Goal: Task Accomplishment & Management: Manage account settings

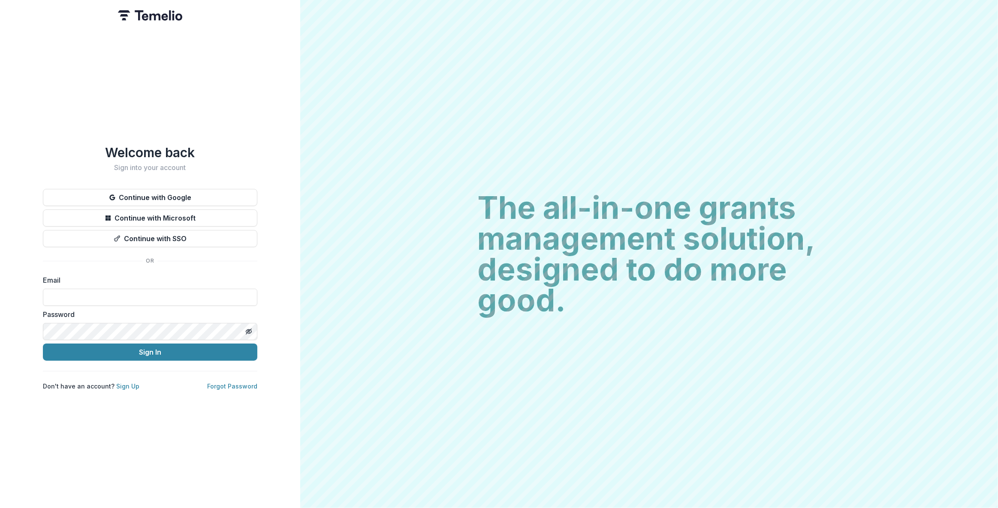
type input "**********"
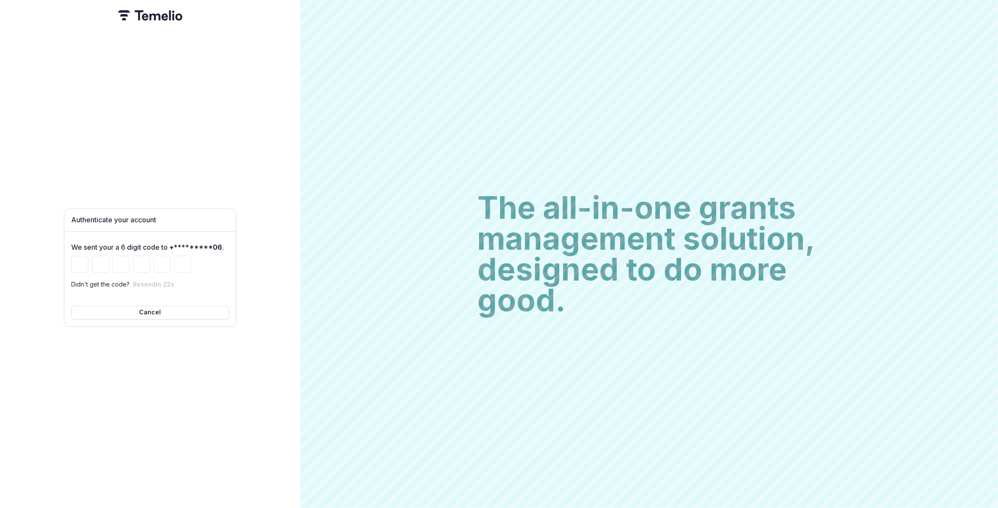
type input "*"
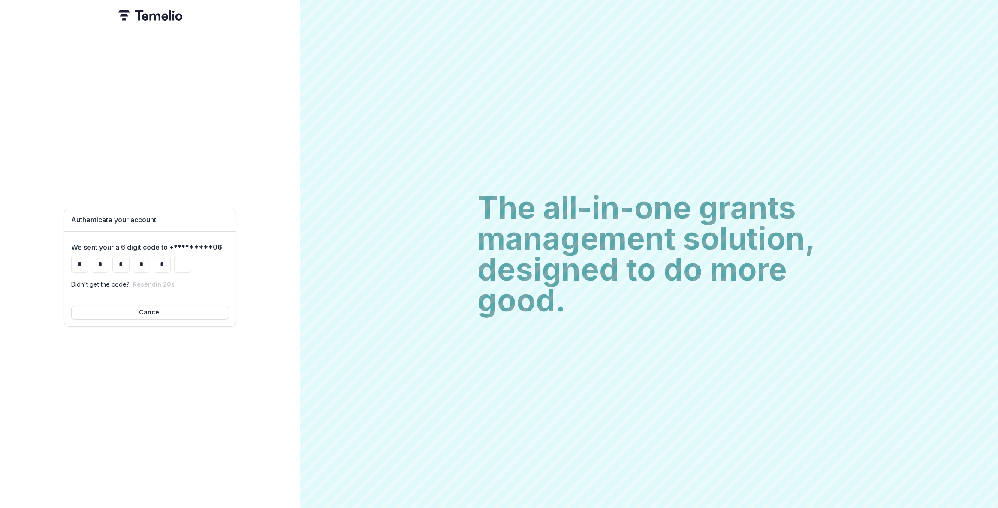
type input "*"
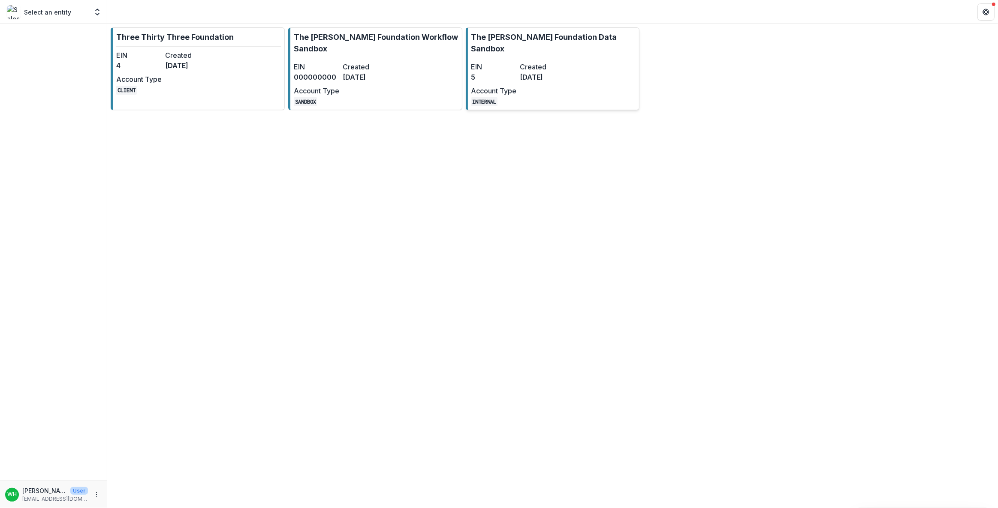
click at [599, 48] on link "The [PERSON_NAME] Foundation Data Sandbox EIN 5 Created [DATE] Account Type INT…" at bounding box center [553, 68] width 174 height 83
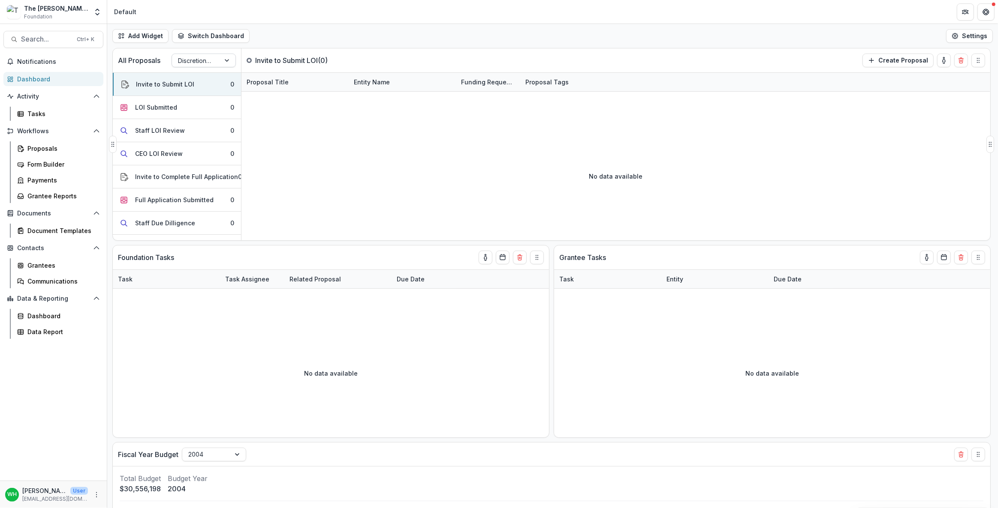
click at [224, 59] on div at bounding box center [227, 60] width 15 height 13
click at [204, 105] on div "Operational Grants Pipeline" at bounding box center [204, 106] width 60 height 22
click at [225, 51] on div "All Proposals Operational Grants Pipeline" at bounding box center [177, 60] width 129 height 24
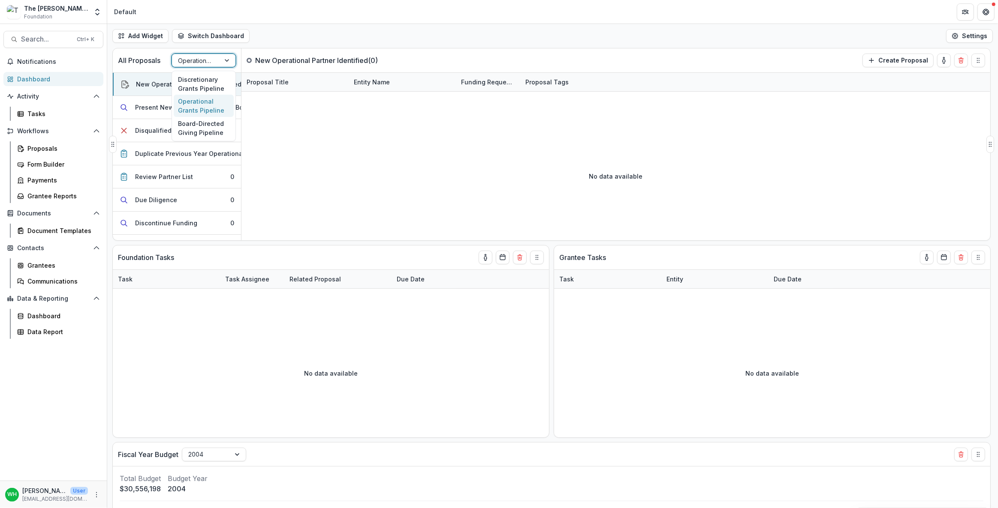
drag, startPoint x: 218, startPoint y: 66, endPoint x: 224, endPoint y: 61, distance: 7.0
click at [218, 66] on div "Operational Grants Pipeline" at bounding box center [203, 61] width 64 height 14
click at [220, 121] on div "Board-Directed Giving Pipeline" at bounding box center [204, 128] width 60 height 22
click at [205, 52] on div "All Proposals Board-Directed Giving Pipeline" at bounding box center [177, 60] width 129 height 24
click at [217, 60] on div "Board-Directed Giving Pipeline" at bounding box center [196, 60] width 48 height 12
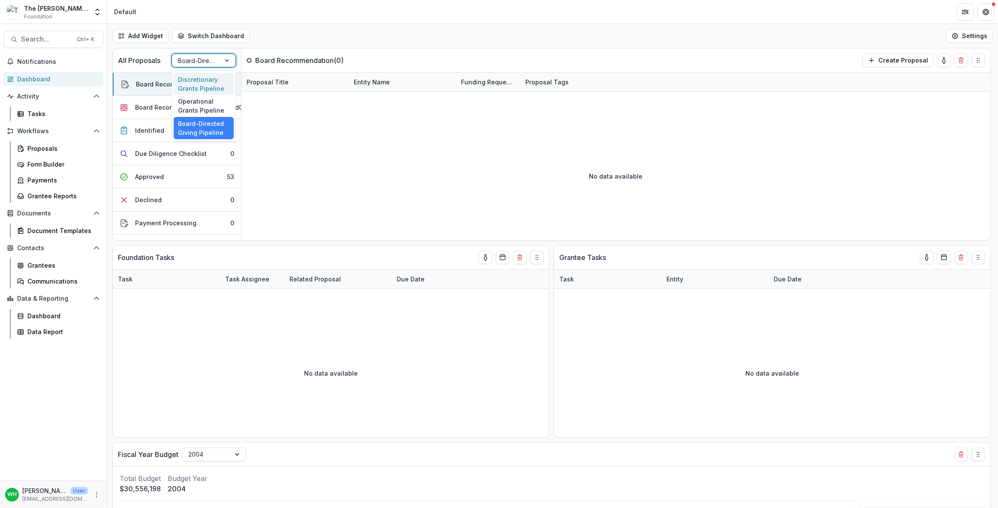
click at [200, 77] on div "Discretionary Grants Pipeline" at bounding box center [204, 84] width 60 height 22
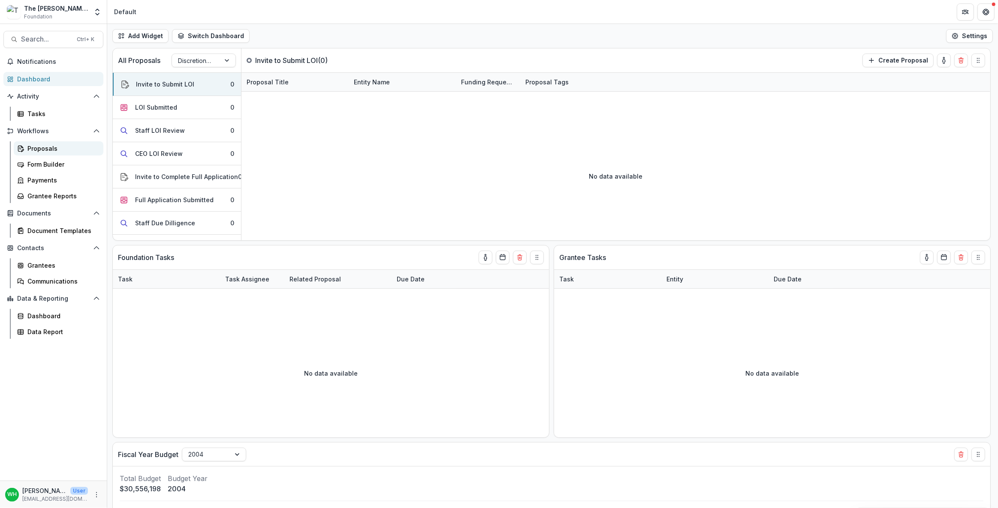
click at [48, 147] on div "Proposals" at bounding box center [61, 148] width 69 height 9
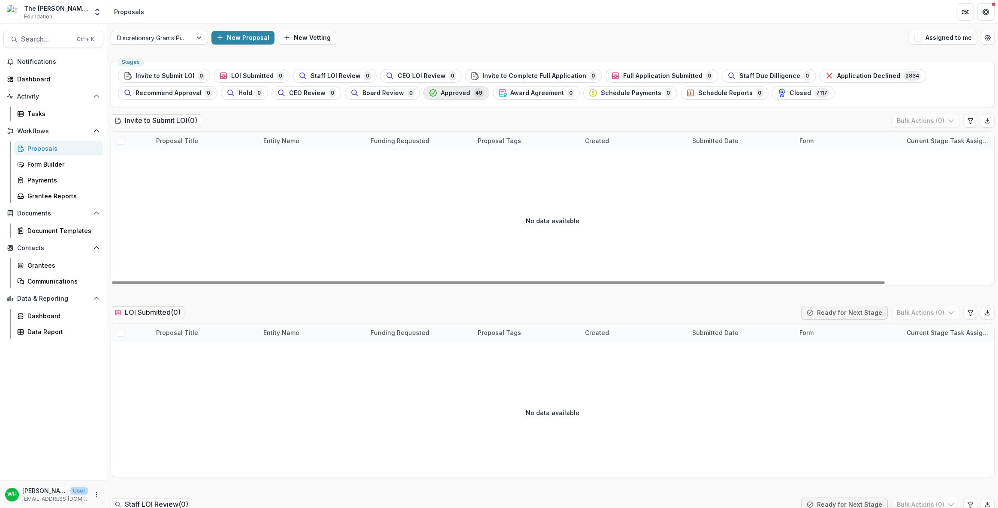
click at [466, 95] on div "Approved 49" at bounding box center [456, 92] width 55 height 9
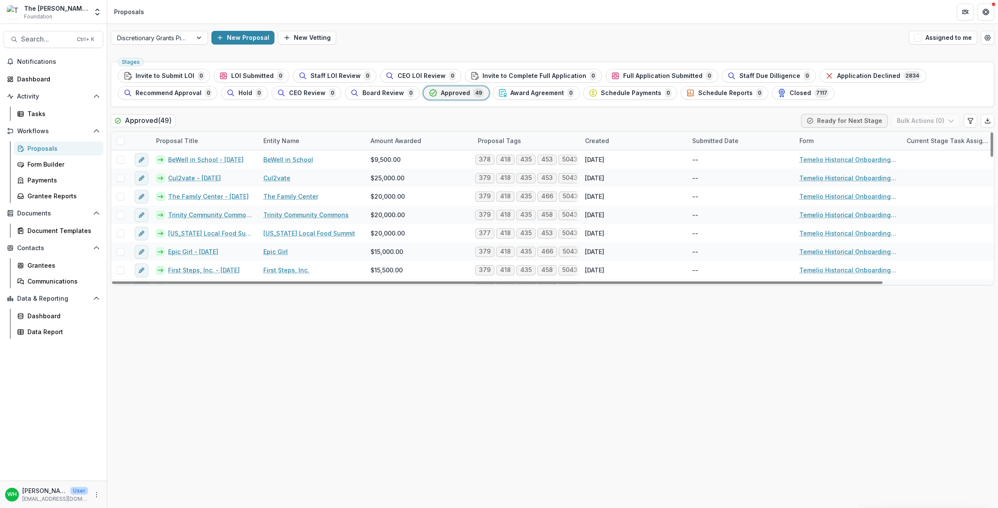
click at [567, 118] on div "Approved ( 49 ) Ready for Next Stage Bulk Actions ( 0 )" at bounding box center [553, 122] width 884 height 17
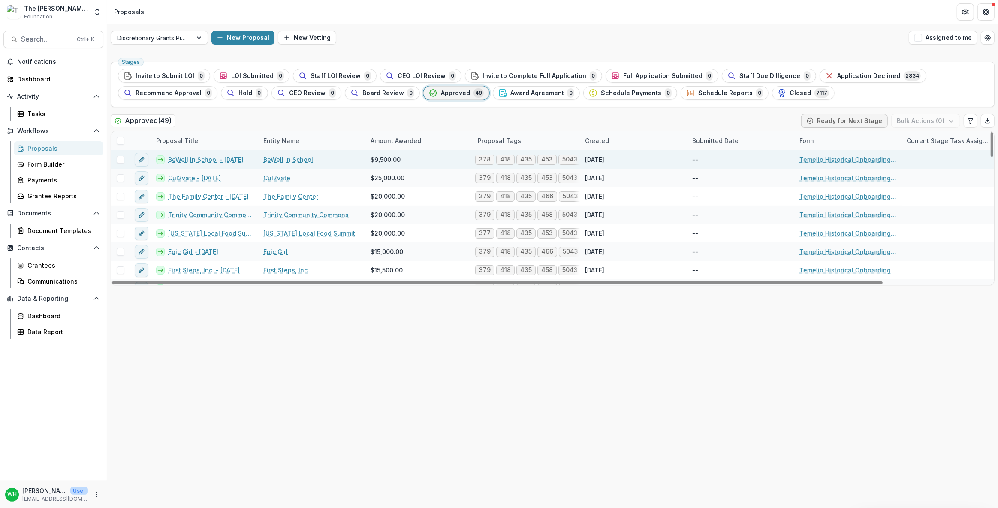
click at [296, 159] on link "BeWell in School" at bounding box center [288, 159] width 50 height 9
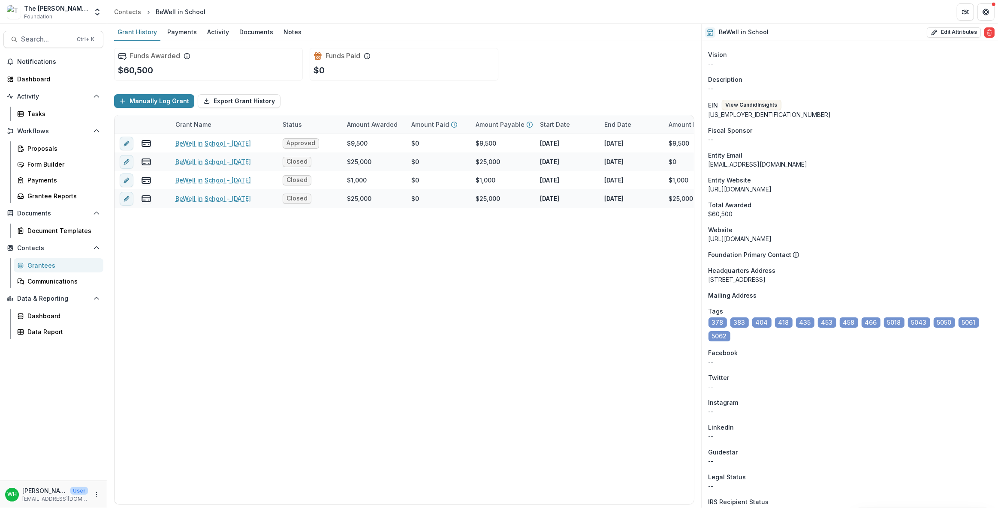
scroll to position [234, 0]
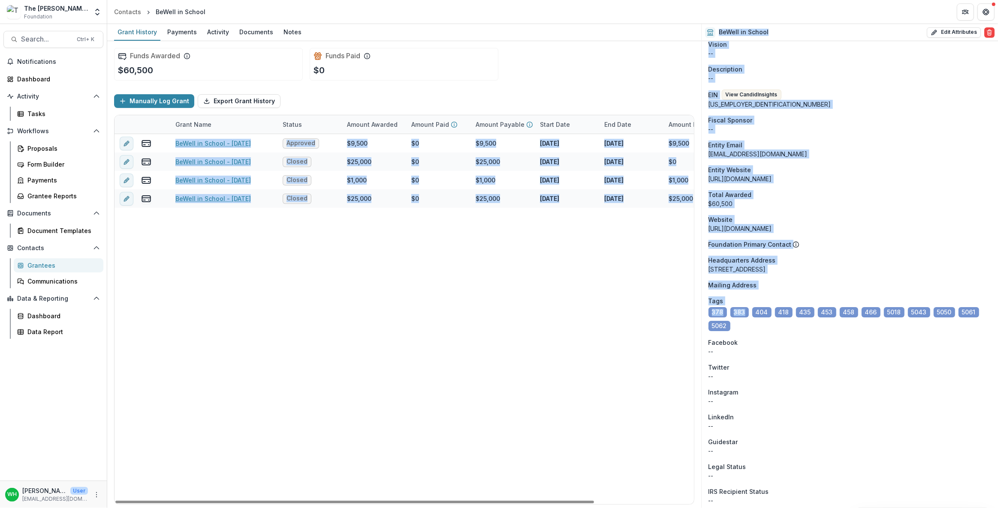
drag, startPoint x: 751, startPoint y: 326, endPoint x: 858, endPoint y: 346, distance: 109.4
click at [699, 303] on div "Grant History Payments Activity Documents Notes Funds Awarded $60,500 Funds Pai…" at bounding box center [552, 266] width 890 height 484
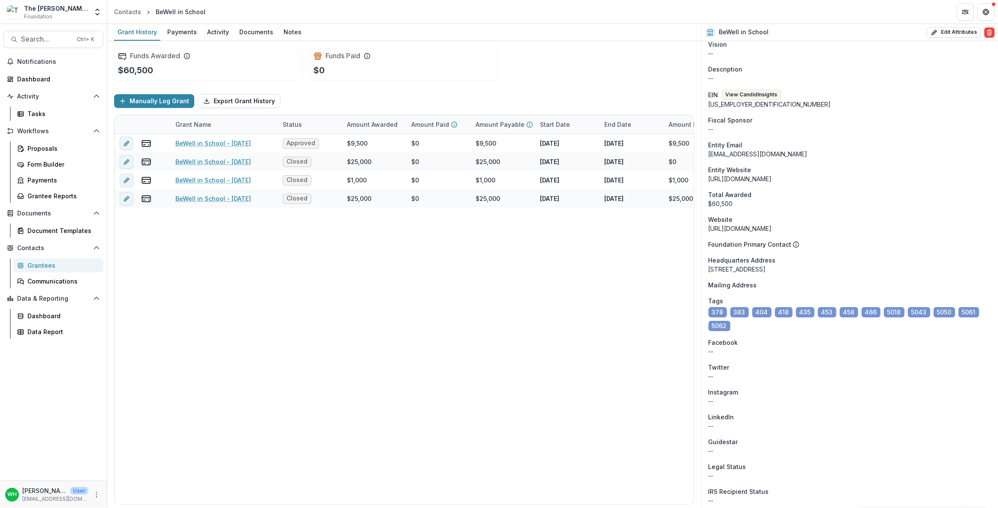
click at [910, 354] on div "--" at bounding box center [849, 351] width 283 height 9
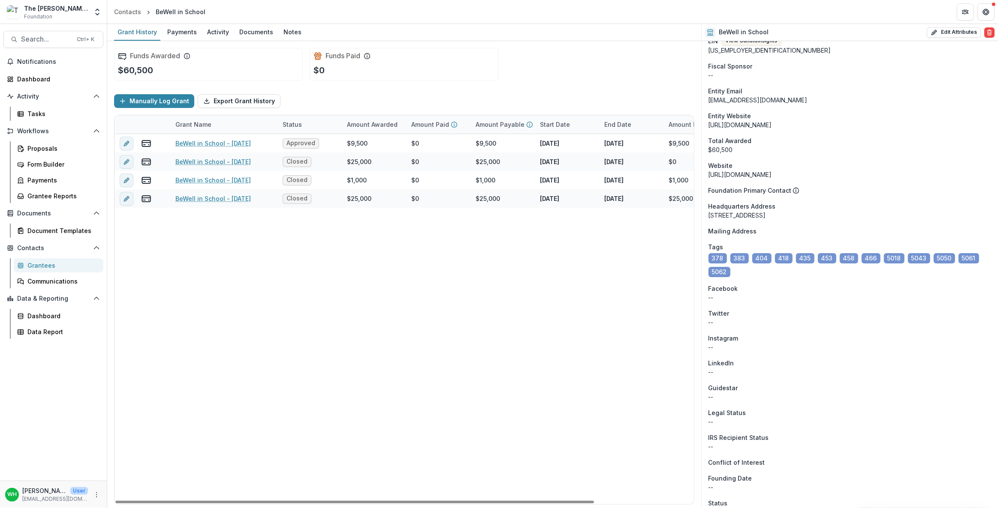
scroll to position [351, 0]
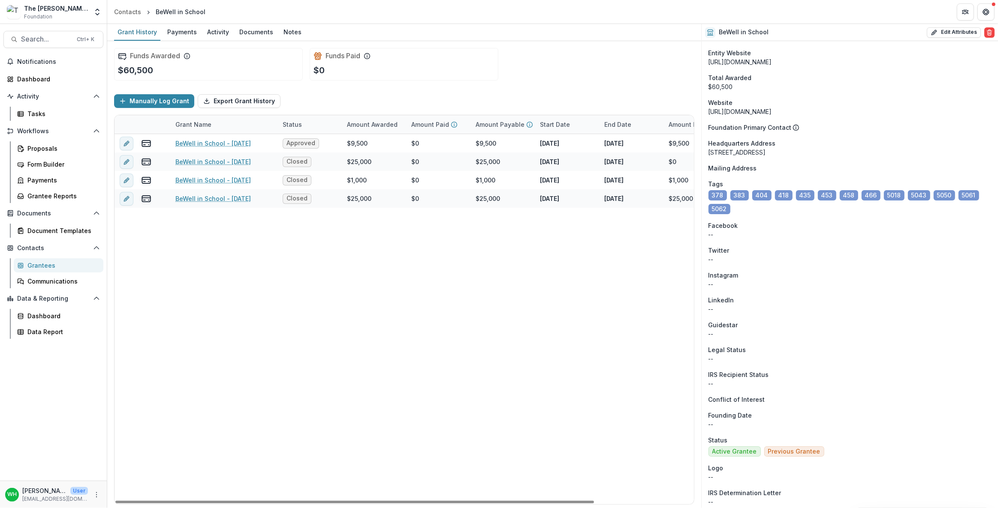
click at [374, 417] on div "BeWell in School - [DATE] Approved $9,500 $0 $9,500 [DATE] [DATE] $9,500 Capita…" at bounding box center [463, 319] width 699 height 370
click at [405, 395] on div "BeWell in School - [DATE] Approved $9,500 $0 $9,500 [DATE] [DATE] $9,500 Capita…" at bounding box center [463, 319] width 699 height 370
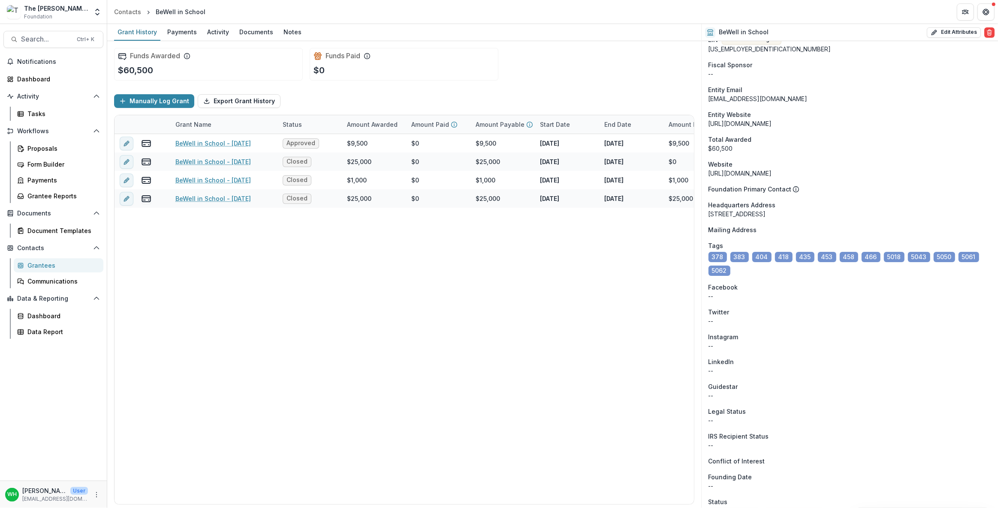
scroll to position [284, 0]
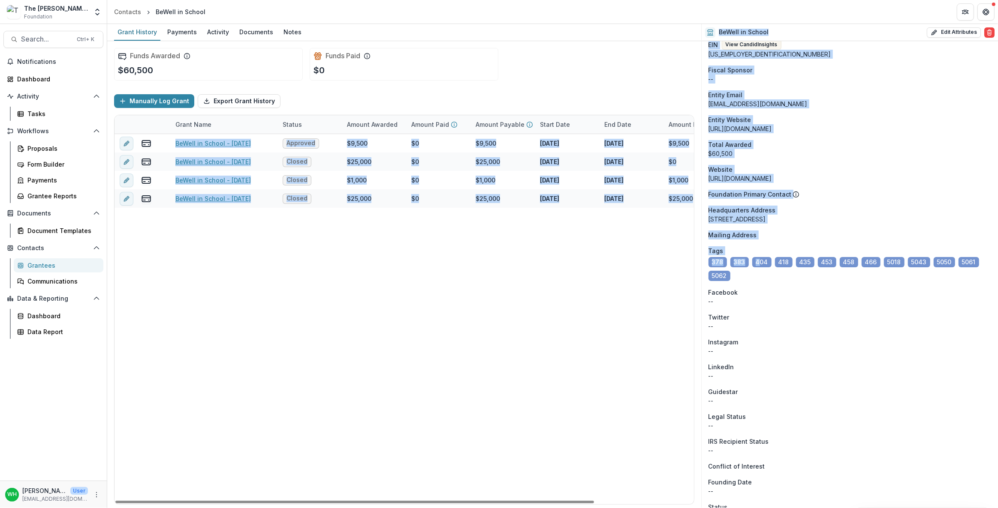
drag, startPoint x: 753, startPoint y: 274, endPoint x: 639, endPoint y: 234, distance: 120.4
click at [649, 223] on div "Grant History Payments Activity Documents Notes Funds Awarded $60,500 Funds Pai…" at bounding box center [552, 266] width 890 height 484
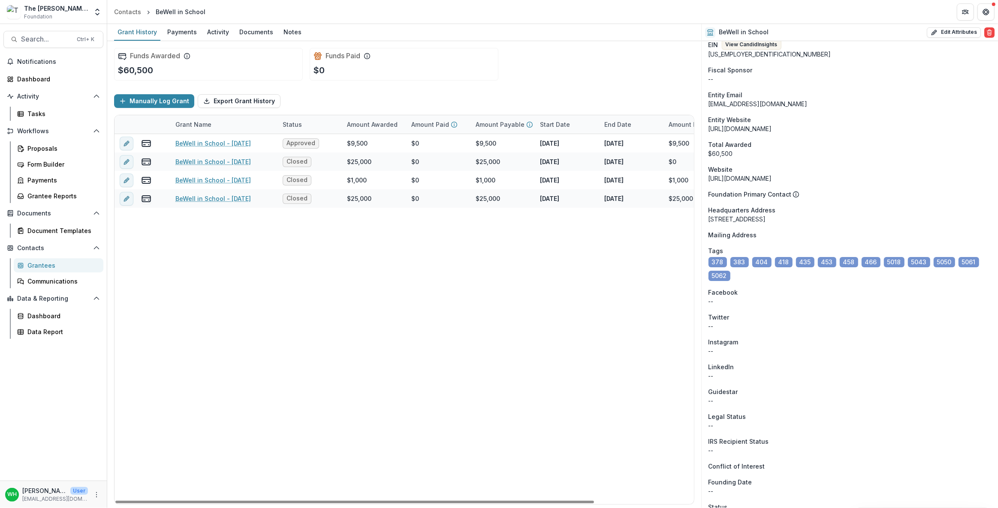
drag, startPoint x: 514, startPoint y: 360, endPoint x: 518, endPoint y: 353, distance: 7.9
click at [517, 352] on div "BeWell in School - [DATE] Approved $9,500 $0 $9,500 [DATE] [DATE] $9,500 Capita…" at bounding box center [463, 319] width 699 height 370
click at [523, 352] on div "BeWell in School - [DATE] Approved $9,500 $0 $9,500 [DATE] [DATE] $9,500 Capita…" at bounding box center [463, 319] width 699 height 370
click at [524, 352] on div "BeWell in School - [DATE] Approved $9,500 $0 $9,500 [DATE] [DATE] $9,500 Capita…" at bounding box center [463, 319] width 699 height 370
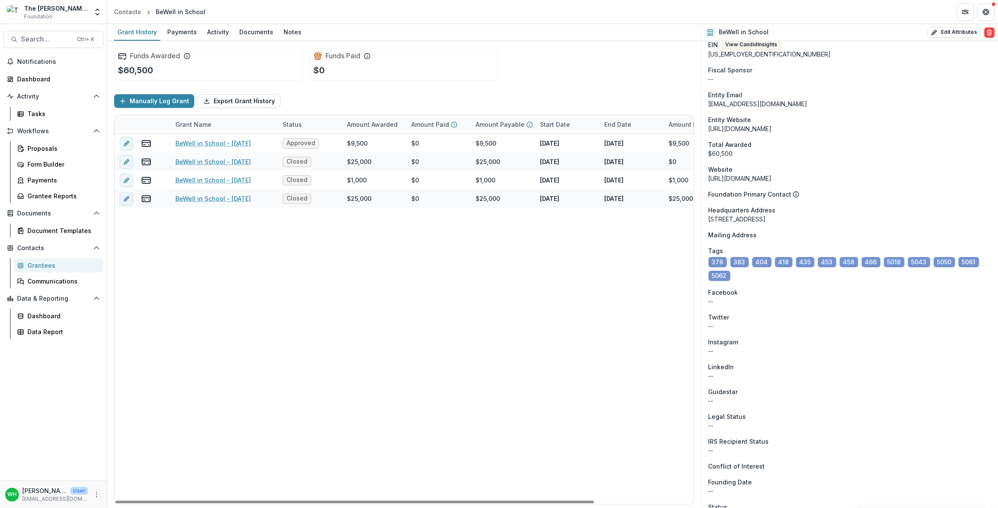
drag, startPoint x: 427, startPoint y: 336, endPoint x: 450, endPoint y: 343, distance: 23.7
click at [427, 342] on div "BeWell in School - [DATE] Approved $9,500 $0 $9,500 [DATE] [DATE] $9,500 Capita…" at bounding box center [463, 319] width 699 height 370
click at [587, 310] on div "BeWell in School - [DATE] Approved $9,500 $0 $9,500 [DATE] [DATE] $9,500 Capita…" at bounding box center [463, 319] width 699 height 370
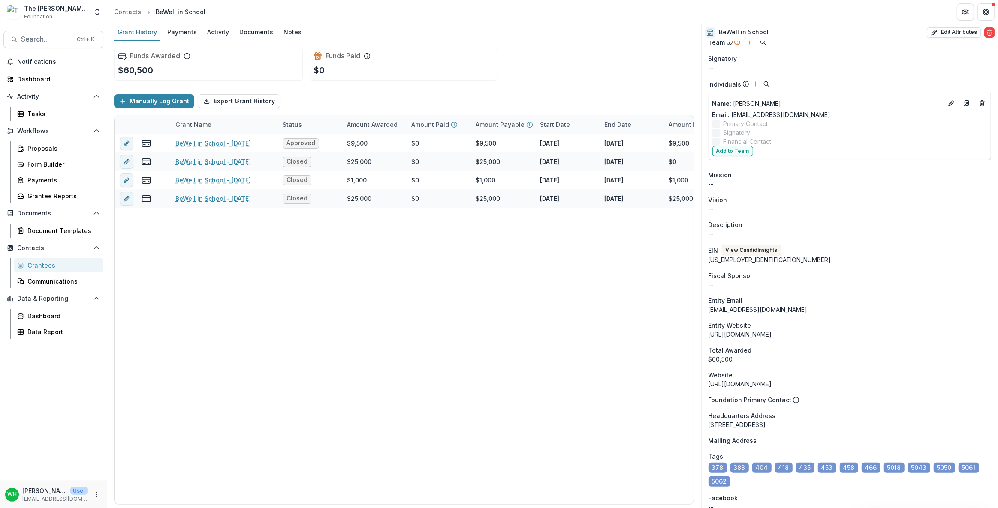
scroll to position [0, 0]
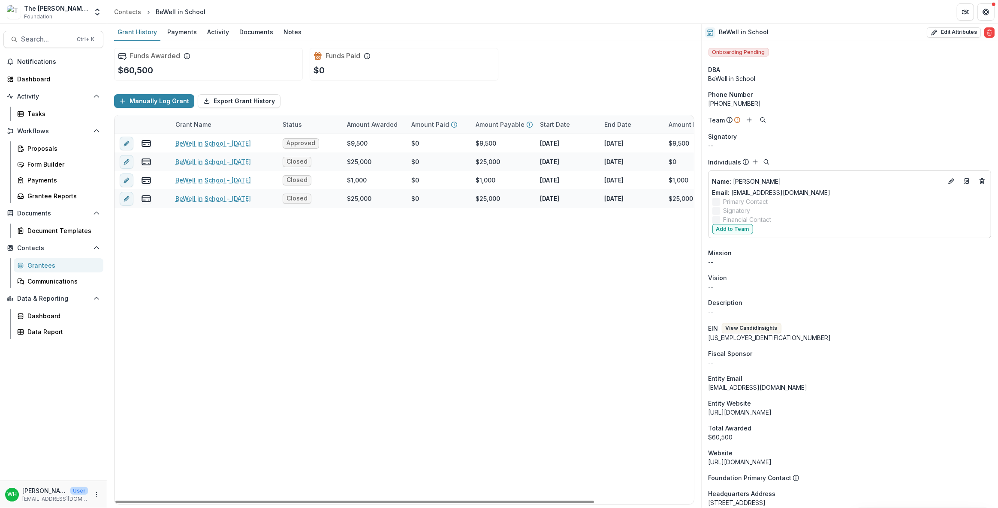
click at [382, 452] on div "BeWell in School - [DATE] Approved $9,500 $0 $9,500 [DATE] [DATE] $9,500 Capita…" at bounding box center [463, 319] width 699 height 370
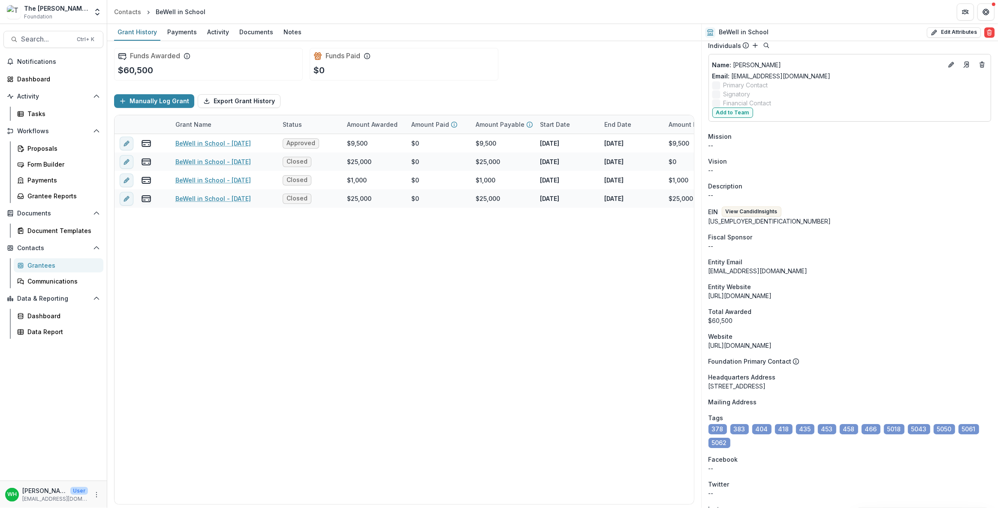
scroll to position [234, 0]
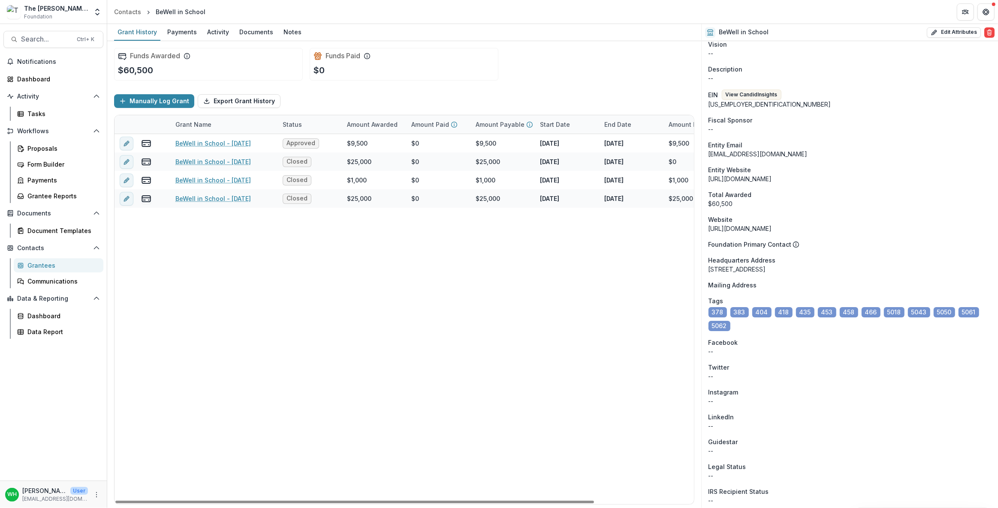
drag, startPoint x: 433, startPoint y: 331, endPoint x: 440, endPoint y: 340, distance: 11.0
click at [433, 334] on div "BeWell in School - [DATE] Approved $9,500 $0 $9,500 [DATE] [DATE] $9,500 Capita…" at bounding box center [463, 319] width 699 height 370
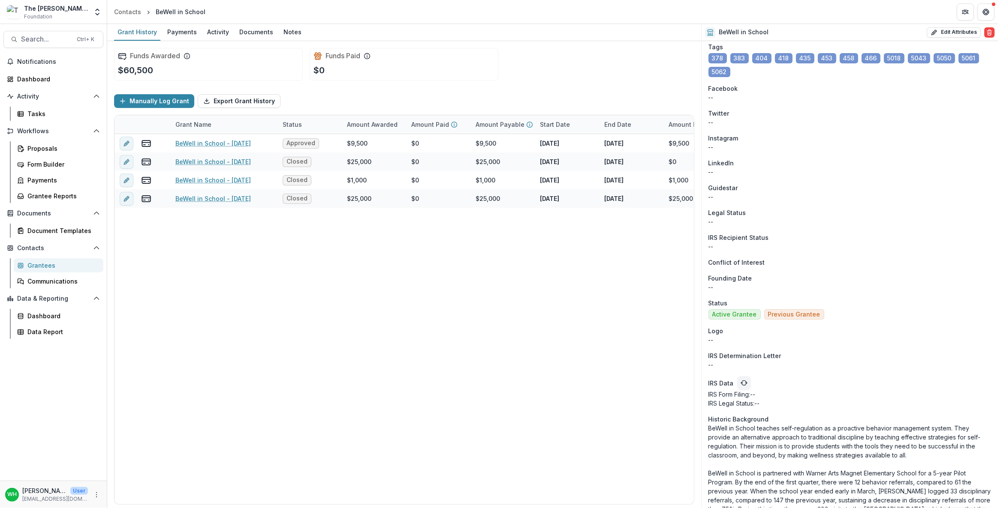
scroll to position [518, 0]
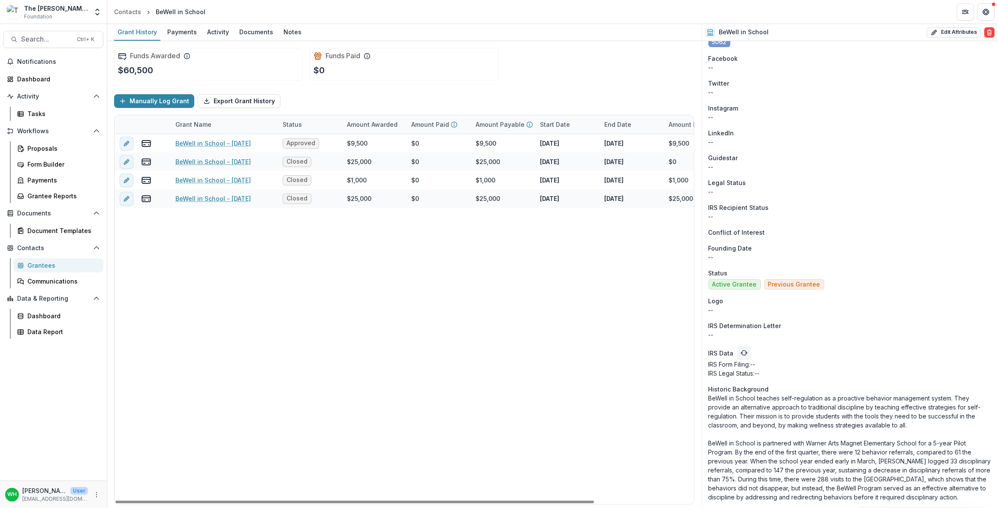
click at [872, 434] on p "BeWell in School teaches self-regulation as a proactive behavior management sys…" at bounding box center [849, 448] width 283 height 108
drag, startPoint x: 409, startPoint y: 407, endPoint x: 415, endPoint y: 411, distance: 6.4
click at [411, 409] on div "BeWell in School - [DATE] Approved $9,500 $0 $9,500 [DATE] [DATE] $9,500 Capita…" at bounding box center [463, 319] width 699 height 370
click at [810, 447] on p "BeWell in School teaches self-regulation as a proactive behavior management sys…" at bounding box center [849, 448] width 283 height 108
click at [381, 334] on div "BeWell in School - [DATE] Approved $9,500 $0 $9,500 [DATE] [DATE] $9,500 Capita…" at bounding box center [463, 319] width 699 height 370
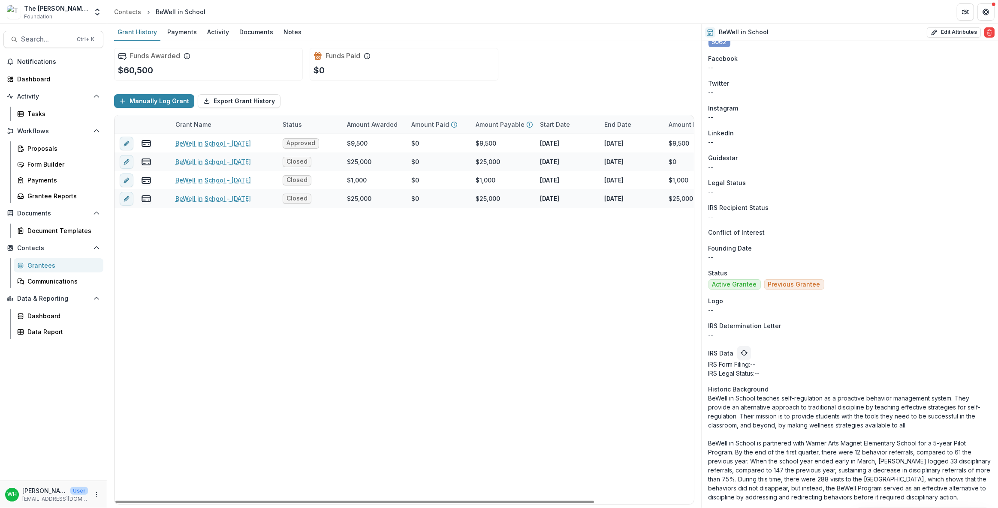
drag, startPoint x: 355, startPoint y: 356, endPoint x: 354, endPoint y: 364, distance: 7.8
click at [355, 358] on div "BeWell in School - [DATE] Approved $9,500 $0 $9,500 [DATE] [DATE] $9,500 Capita…" at bounding box center [463, 319] width 699 height 370
click at [537, 371] on div "BeWell in School - [DATE] Approved $9,500 $0 $9,500 [DATE] [DATE] $9,500 Capita…" at bounding box center [463, 319] width 699 height 370
click at [479, 371] on div "BeWell in School - [DATE] Approved $9,500 $0 $9,500 [DATE] [DATE] $9,500 Capita…" at bounding box center [463, 319] width 699 height 370
click at [446, 457] on div "BeWell in School - [DATE] Approved $9,500 $0 $9,500 [DATE] [DATE] $9,500 Capita…" at bounding box center [463, 319] width 699 height 370
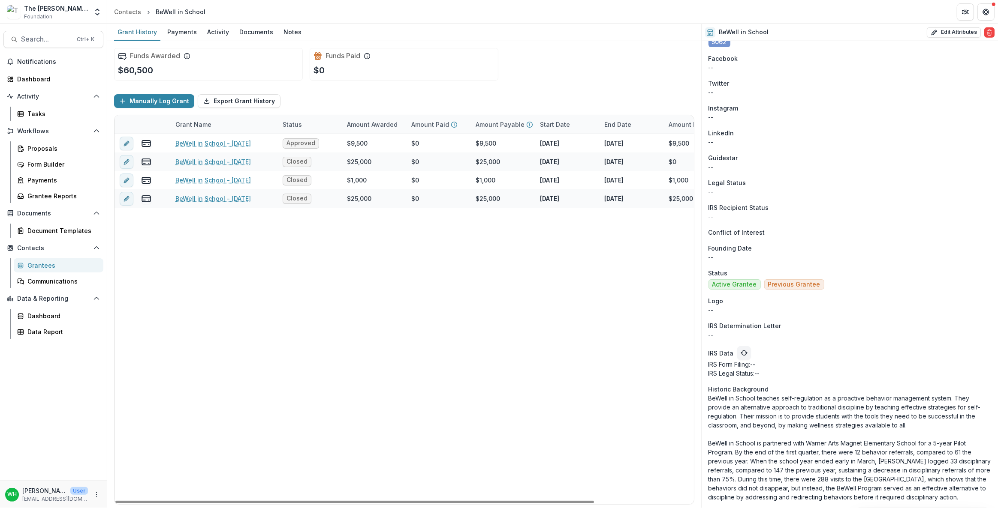
click at [184, 334] on div "BeWell in School - [DATE] Approved $9,500 $0 $9,500 [DATE] [DATE] $9,500 Capita…" at bounding box center [463, 319] width 699 height 370
click at [512, 393] on div "BeWell in School - [DATE] Approved $9,500 $0 $9,500 [DATE] [DATE] $9,500 Capita…" at bounding box center [463, 319] width 699 height 370
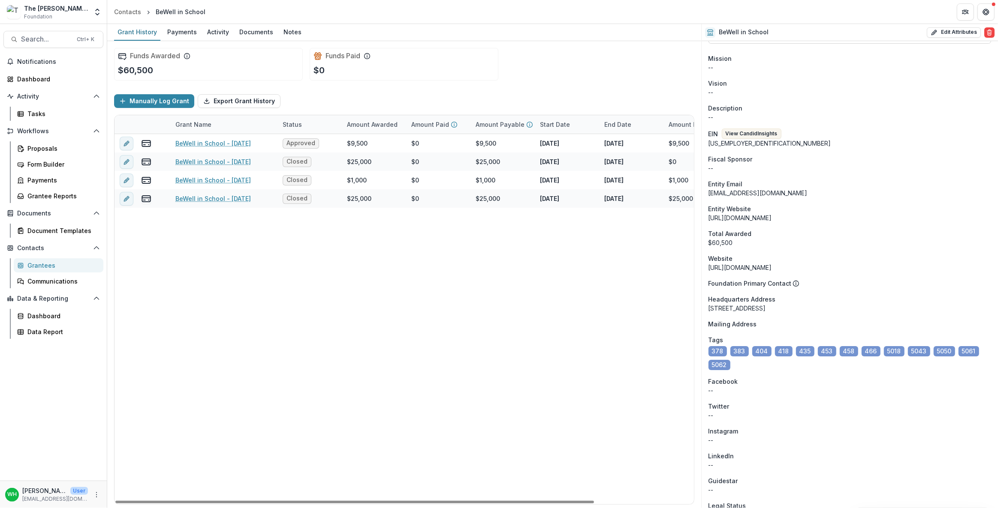
scroll to position [89, 0]
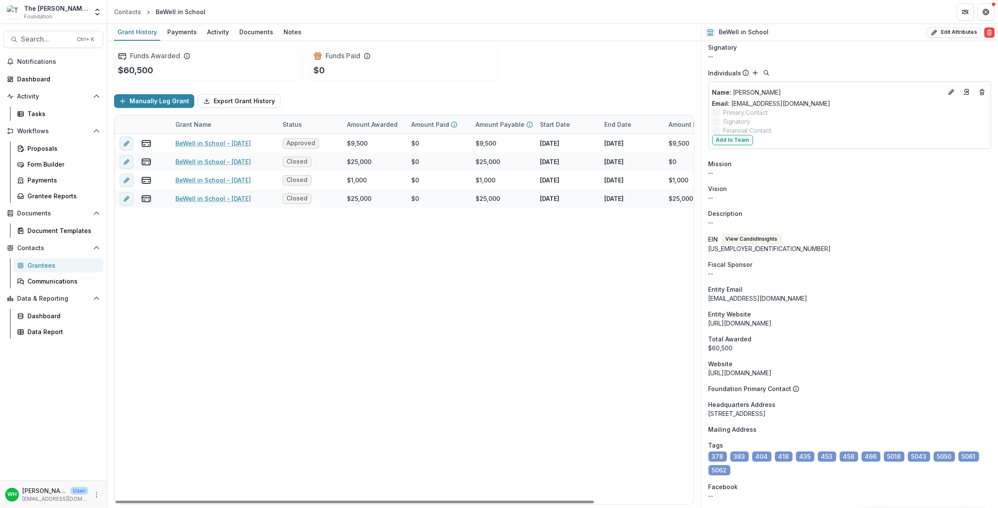
drag, startPoint x: 434, startPoint y: 413, endPoint x: 491, endPoint y: 390, distance: 61.8
click at [441, 401] on div "BeWell in School - [DATE] Approved $9,500 $0 $9,500 [DATE] [DATE] $9,500 Capita…" at bounding box center [463, 319] width 699 height 370
drag, startPoint x: 445, startPoint y: 361, endPoint x: 445, endPoint y: 373, distance: 12.4
click at [447, 367] on div "BeWell in School - [DATE] Approved $9,500 $0 $9,500 [DATE] [DATE] $9,500 Capita…" at bounding box center [463, 319] width 699 height 370
click at [377, 339] on div "BeWell in School - [DATE] Approved $9,500 $0 $9,500 [DATE] [DATE] $9,500 Capita…" at bounding box center [463, 319] width 699 height 370
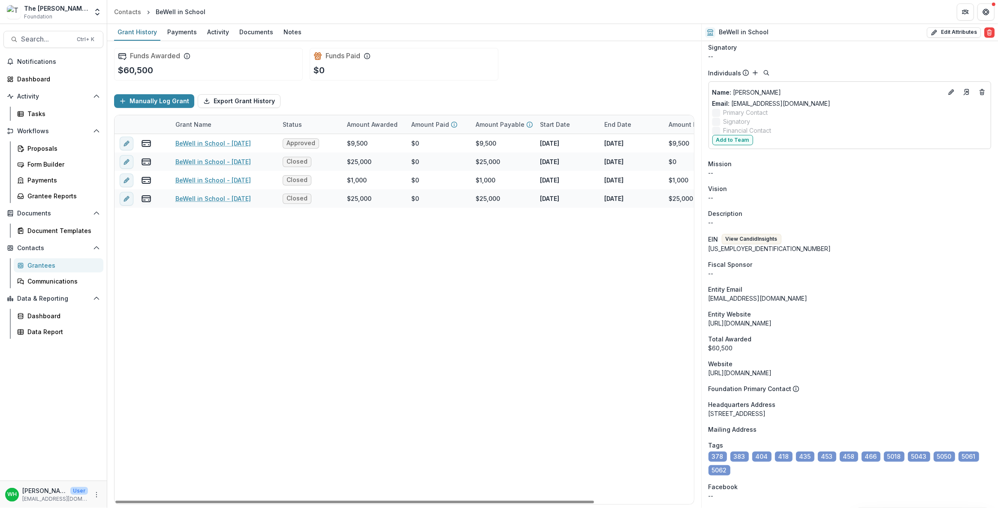
click at [544, 386] on div "BeWell in School - [DATE] Approved $9,500 $0 $9,500 [DATE] [DATE] $9,500 Capita…" at bounding box center [463, 319] width 699 height 370
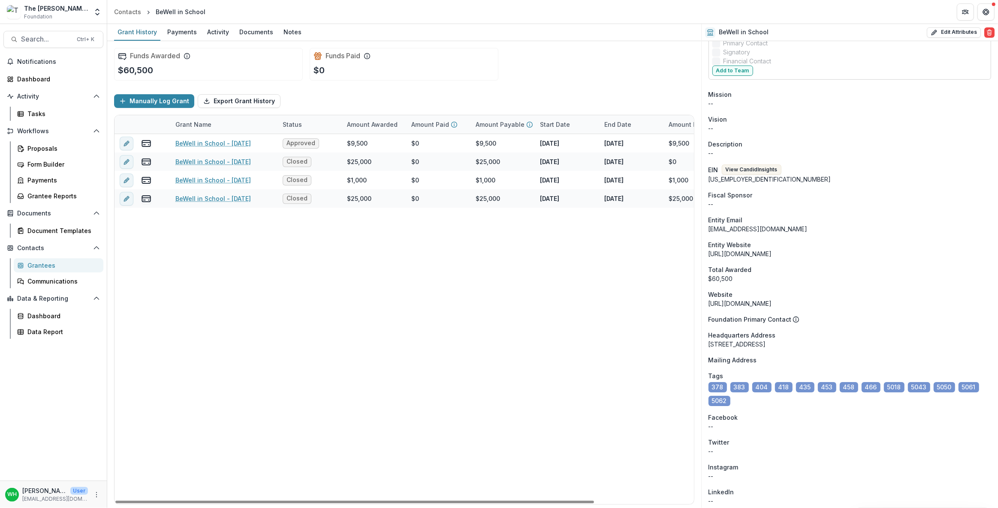
scroll to position [245, 0]
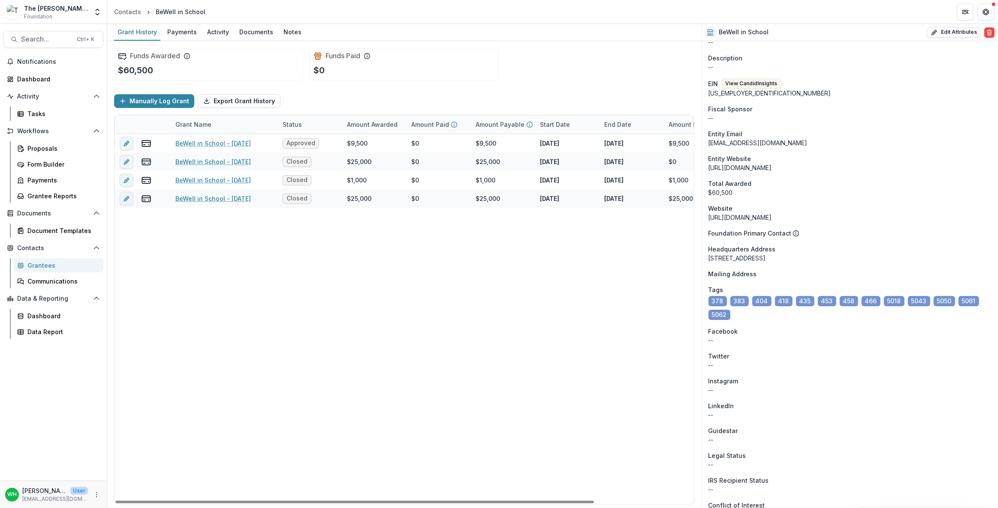
click at [506, 385] on div "BeWell in School - [DATE] Approved $9,500 $0 $9,500 [DATE] [DATE] $9,500 Capita…" at bounding box center [463, 319] width 699 height 370
click at [365, 386] on div "BeWell in School - [DATE] Approved $9,500 $0 $9,500 [DATE] [DATE] $9,500 Capita…" at bounding box center [463, 319] width 699 height 370
click at [231, 313] on div "BeWell in School - [DATE] Approved $9,500 $0 $9,500 [DATE] [DATE] $9,500 Capita…" at bounding box center [463, 319] width 699 height 370
click at [75, 6] on div "The [PERSON_NAME] Foundation Data Sandbox" at bounding box center [56, 8] width 64 height 9
click at [101, 12] on icon "Open entity switcher" at bounding box center [97, 12] width 9 height 9
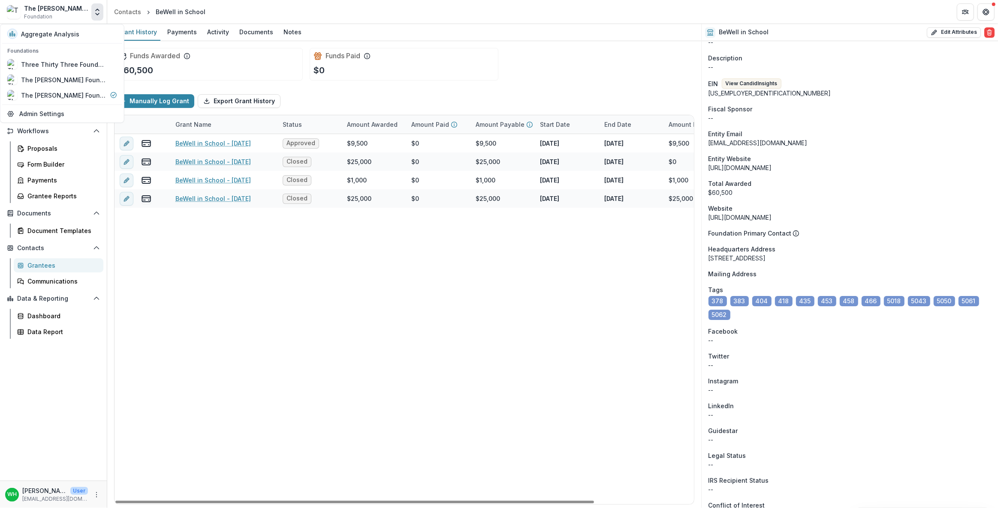
drag, startPoint x: 326, startPoint y: 357, endPoint x: 333, endPoint y: 363, distance: 9.7
click at [326, 357] on div "BeWell in School - [DATE] Approved $9,500 $0 $9,500 [DATE] [DATE] $9,500 Capita…" at bounding box center [463, 319] width 699 height 370
click at [404, 389] on div "BeWell in School - [DATE] Approved $9,500 $0 $9,500 [DATE] [DATE] $9,500 Capita…" at bounding box center [463, 319] width 699 height 370
click at [404, 388] on div "BeWell in School - [DATE] Approved $9,500 $0 $9,500 [DATE] [DATE] $9,500 Capita…" at bounding box center [463, 319] width 699 height 370
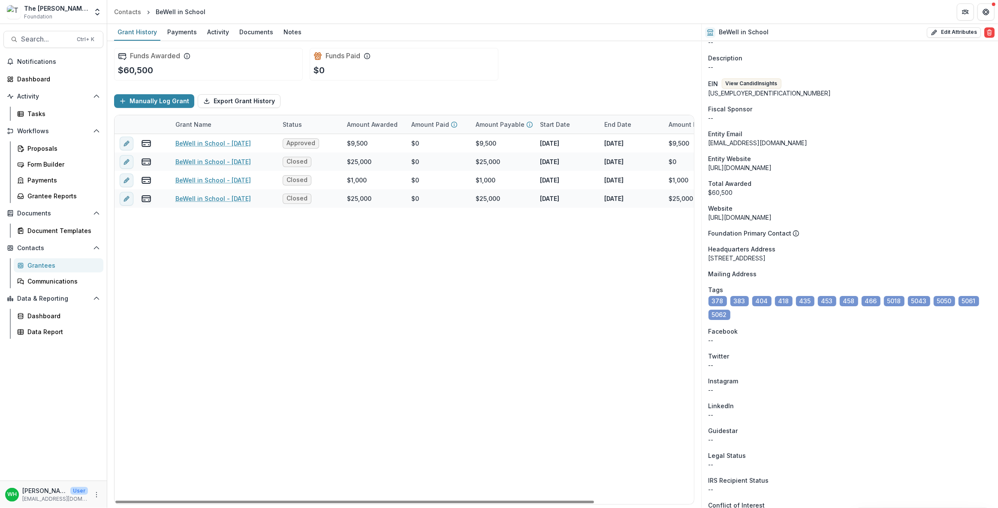
drag, startPoint x: 406, startPoint y: 390, endPoint x: 408, endPoint y: 394, distance: 4.4
click at [408, 394] on div "BeWell in School - [DATE] Approved $9,500 $0 $9,500 [DATE] [DATE] $9,500 Capita…" at bounding box center [463, 319] width 699 height 370
click at [408, 392] on div "BeWell in School - [DATE] Approved $9,500 $0 $9,500 [DATE] [DATE] $9,500 Capita…" at bounding box center [463, 319] width 699 height 370
click at [415, 370] on div "BeWell in School - [DATE] Approved $9,500 $0 $9,500 [DATE] [DATE] $9,500 Capita…" at bounding box center [463, 319] width 699 height 370
click at [514, 60] on div "Funds Awarded $60,500 Funds Paid $0" at bounding box center [404, 64] width 580 height 46
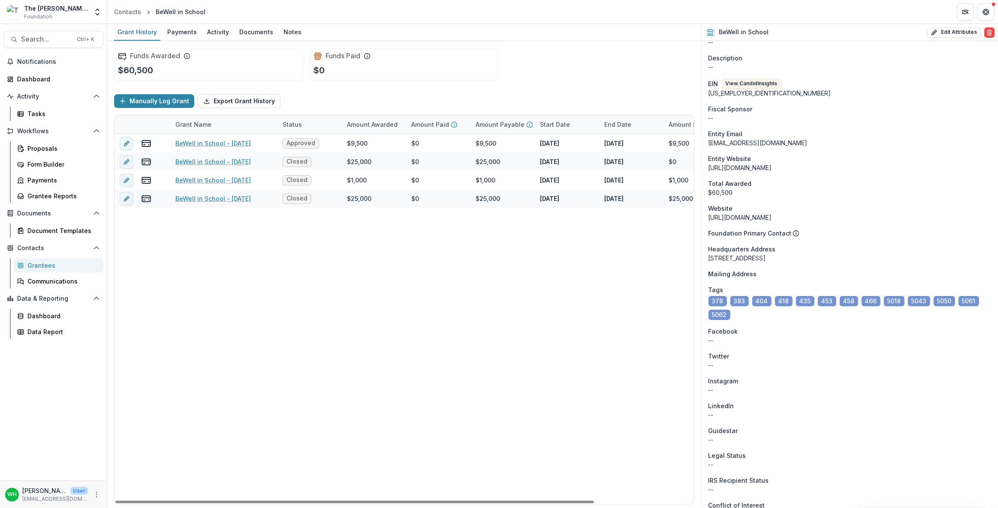
click at [623, 412] on div "BeWell in School - [DATE] Approved $9,500 $0 $9,500 [DATE] [DATE] $9,500 Capita…" at bounding box center [463, 319] width 699 height 370
click at [583, 371] on div "BeWell in School - [DATE] Approved $9,500 $0 $9,500 [DATE] [DATE] $9,500 Capita…" at bounding box center [463, 319] width 699 height 370
click at [44, 6] on div "The [PERSON_NAME] Foundation Data Sandbox" at bounding box center [56, 8] width 64 height 9
click at [95, 15] on icon "Open entity switcher" at bounding box center [97, 12] width 9 height 9
click at [440, 384] on div "BeWell in School - [DATE] Approved $9,500 $0 $9,500 [DATE] [DATE] $9,500 Capita…" at bounding box center [463, 319] width 699 height 370
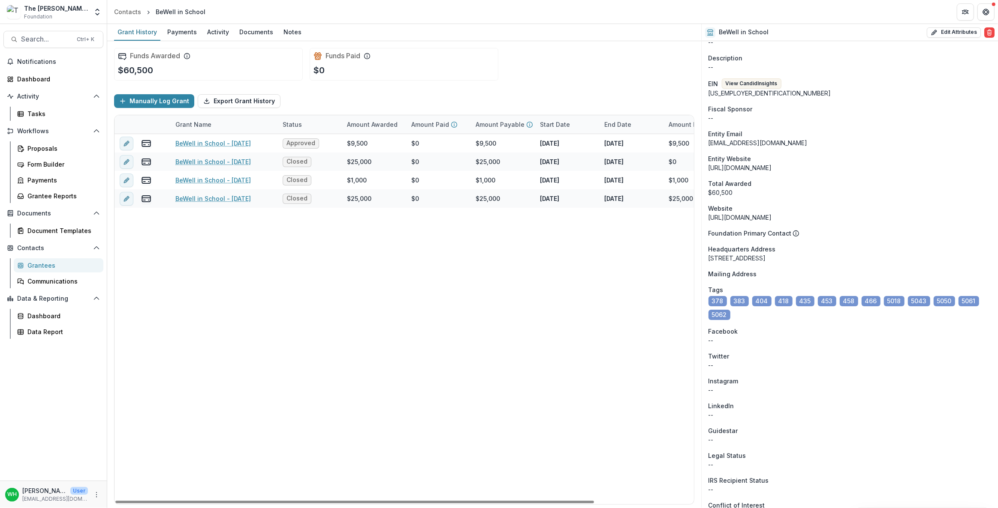
drag, startPoint x: 322, startPoint y: 436, endPoint x: 347, endPoint y: 433, distance: 26.0
click at [327, 445] on div "BeWell in School - [DATE] Approved $9,500 $0 $9,500 [DATE] [DATE] $9,500 Capita…" at bounding box center [463, 319] width 699 height 370
click at [370, 376] on div "BeWell in School - [DATE] Approved $9,500 $0 $9,500 [DATE] [DATE] $9,500 Capita…" at bounding box center [463, 319] width 699 height 370
drag, startPoint x: 523, startPoint y: 381, endPoint x: 514, endPoint y: 387, distance: 11.4
click at [515, 386] on div "BeWell in School - [DATE] Approved $9,500 $0 $9,500 [DATE] [DATE] $9,500 Capita…" at bounding box center [463, 319] width 699 height 370
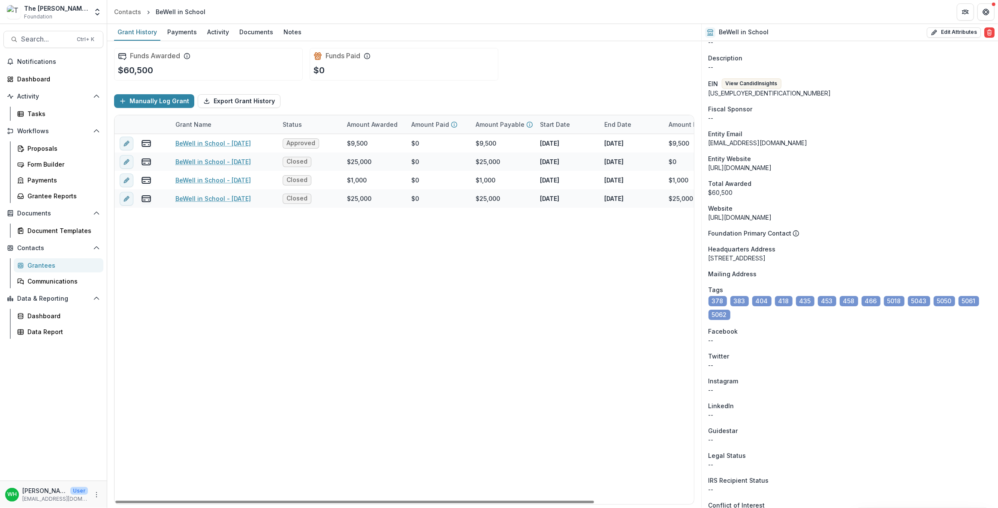
drag, startPoint x: 513, startPoint y: 371, endPoint x: 514, endPoint y: 376, distance: 5.2
click at [513, 371] on div "BeWell in School - [DATE] Approved $9,500 $0 $9,500 [DATE] [DATE] $9,500 Capita…" at bounding box center [463, 319] width 699 height 370
click at [76, 9] on div "The [PERSON_NAME] Foundation Data Sandbox" at bounding box center [56, 8] width 64 height 9
click at [100, 12] on icon "Open entity switcher" at bounding box center [97, 12] width 9 height 9
drag, startPoint x: 469, startPoint y: 398, endPoint x: 463, endPoint y: 394, distance: 7.0
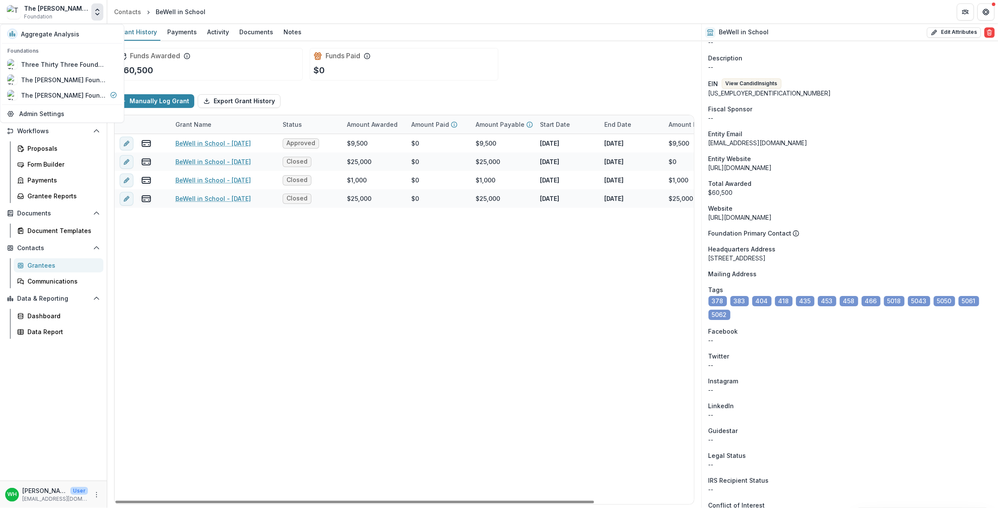
click at [468, 398] on div "BeWell in School - [DATE] Approved $9,500 $0 $9,500 [DATE] [DATE] $9,500 Capita…" at bounding box center [463, 319] width 699 height 370
click at [625, 60] on div "Funds Awarded $60,500 Funds Paid $0" at bounding box center [404, 64] width 580 height 46
drag, startPoint x: 502, startPoint y: 319, endPoint x: 499, endPoint y: 313, distance: 6.0
click at [502, 318] on div "BeWell in School - [DATE] Approved $9,500 $0 $9,500 [DATE] [DATE] $9,500 Capita…" at bounding box center [463, 319] width 699 height 370
click at [419, 347] on div "BeWell in School - [DATE] Approved $9,500 $0 $9,500 [DATE] [DATE] $9,500 Capita…" at bounding box center [463, 319] width 699 height 370
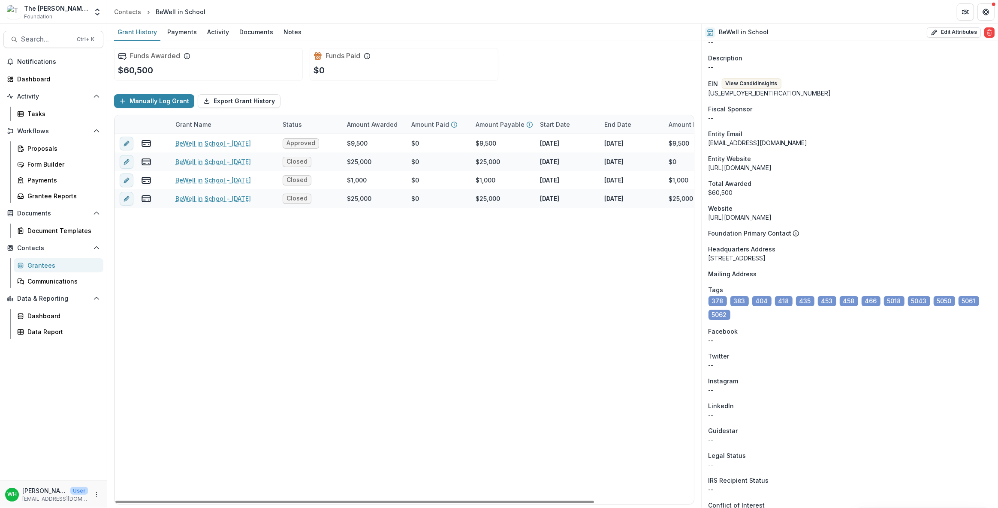
click at [467, 339] on div "BeWell in School - [DATE] Approved $9,500 $0 $9,500 [DATE] [DATE] $9,500 Capita…" at bounding box center [463, 319] width 699 height 370
click at [457, 350] on div "BeWell in School - [DATE] Approved $9,500 $0 $9,500 [DATE] [DATE] $9,500 Capita…" at bounding box center [463, 319] width 699 height 370
click at [457, 348] on div "BeWell in School - [DATE] Approved $9,500 $0 $9,500 [DATE] [DATE] $9,500 Capita…" at bounding box center [463, 319] width 699 height 370
drag, startPoint x: 510, startPoint y: 418, endPoint x: 502, endPoint y: 410, distance: 10.9
click at [509, 418] on div "BeWell in School - [DATE] Approved $9,500 $0 $9,500 [DATE] [DATE] $9,500 Capita…" at bounding box center [463, 319] width 699 height 370
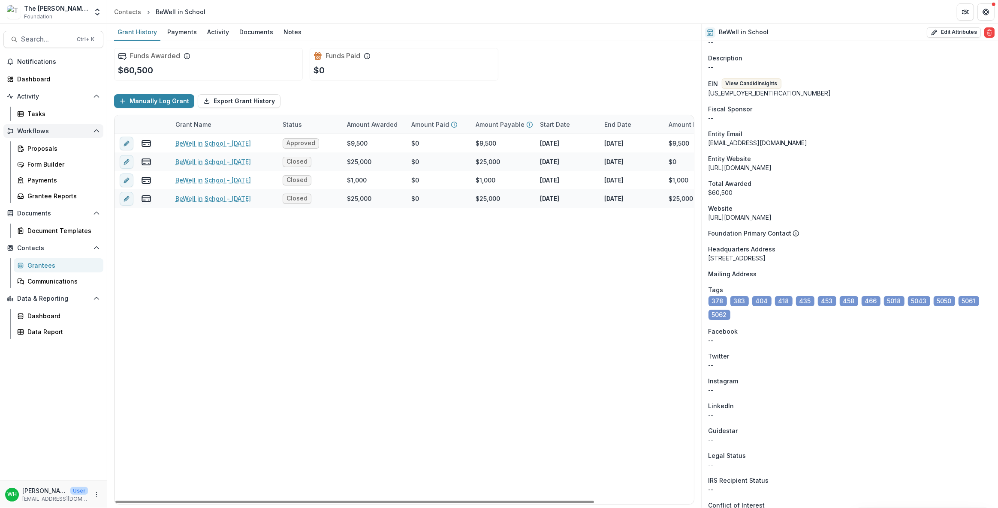
click at [21, 136] on button "Workflows" at bounding box center [53, 131] width 100 height 14
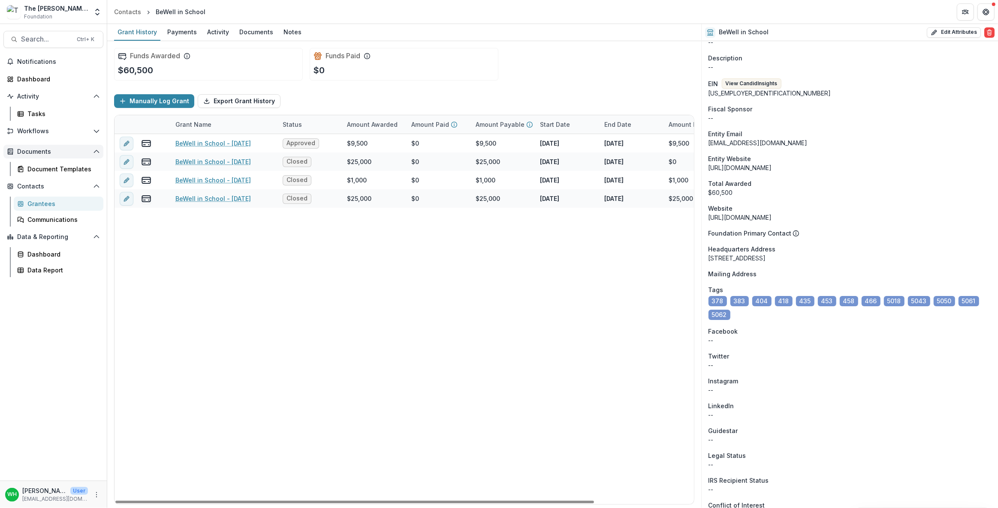
click at [36, 151] on span "Documents" at bounding box center [53, 151] width 72 height 7
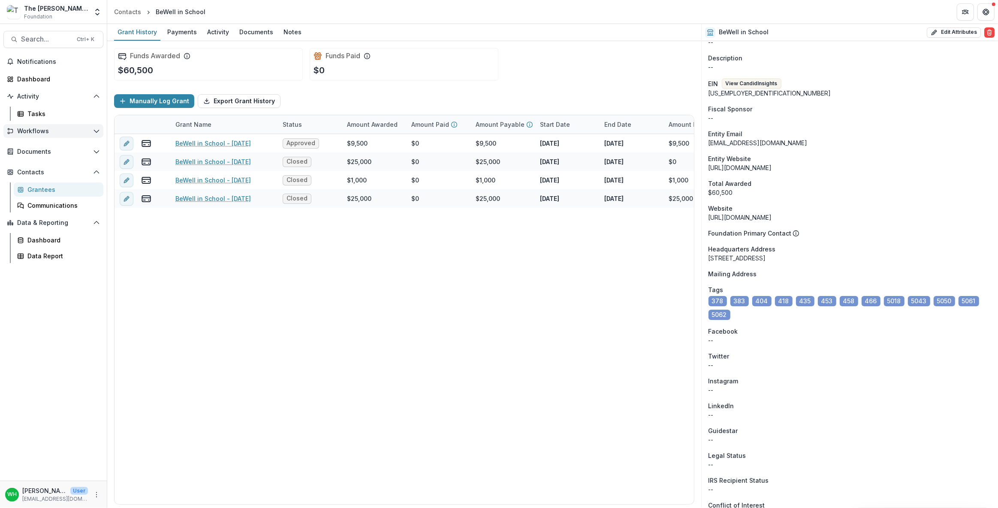
click at [36, 135] on button "Workflows" at bounding box center [53, 131] width 100 height 14
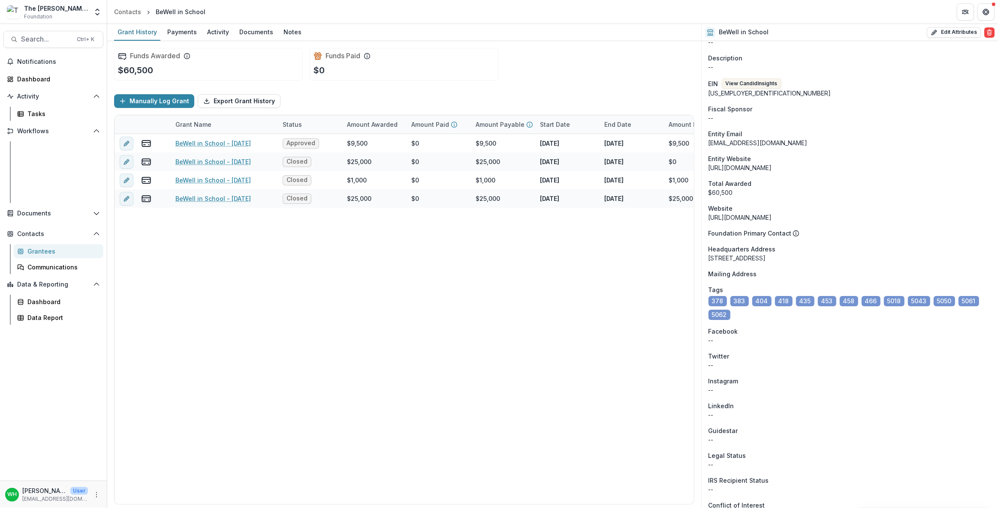
click at [46, 149] on div "Proposals" at bounding box center [61, 148] width 69 height 9
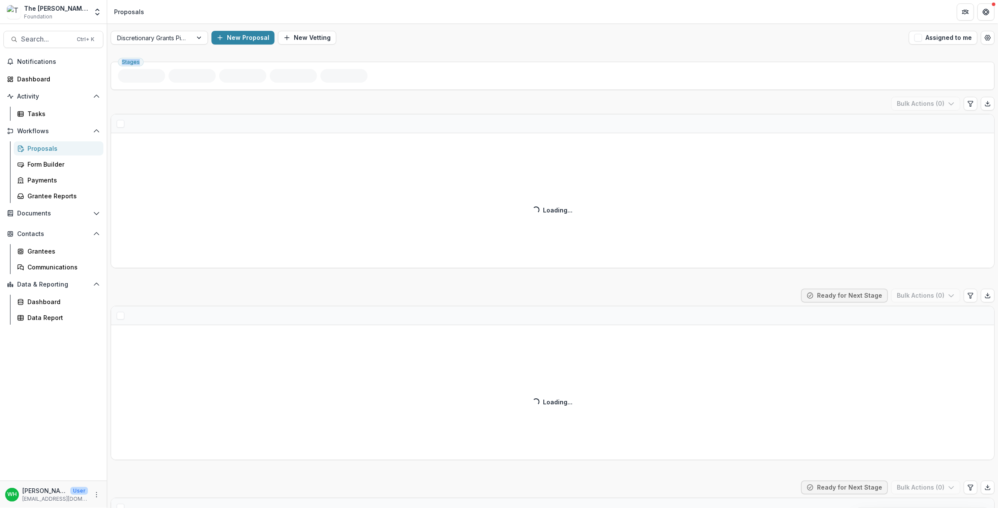
drag, startPoint x: 120, startPoint y: 59, endPoint x: 538, endPoint y: 1, distance: 422.8
click at [154, 68] on div "Stages" at bounding box center [553, 76] width 884 height 28
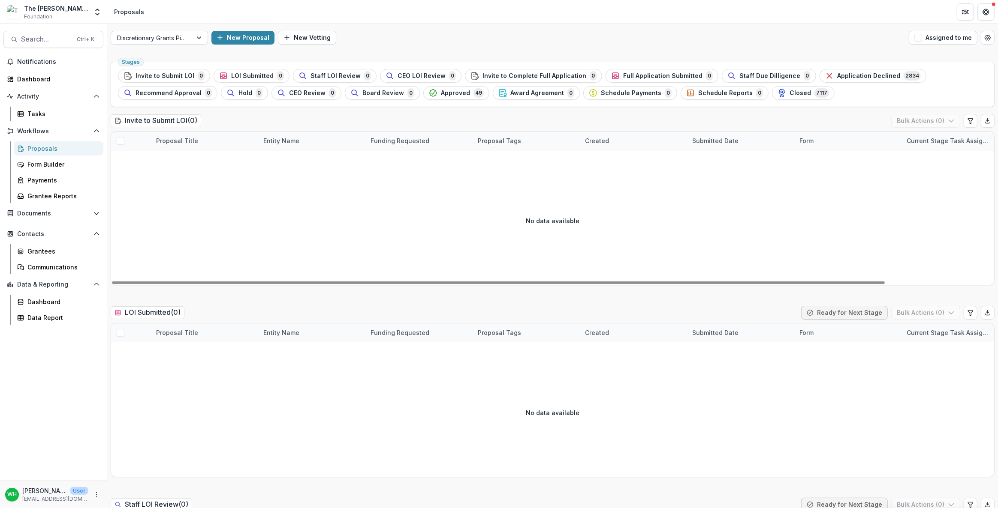
click at [634, 34] on div "New Proposal New Vetting" at bounding box center [558, 38] width 694 height 14
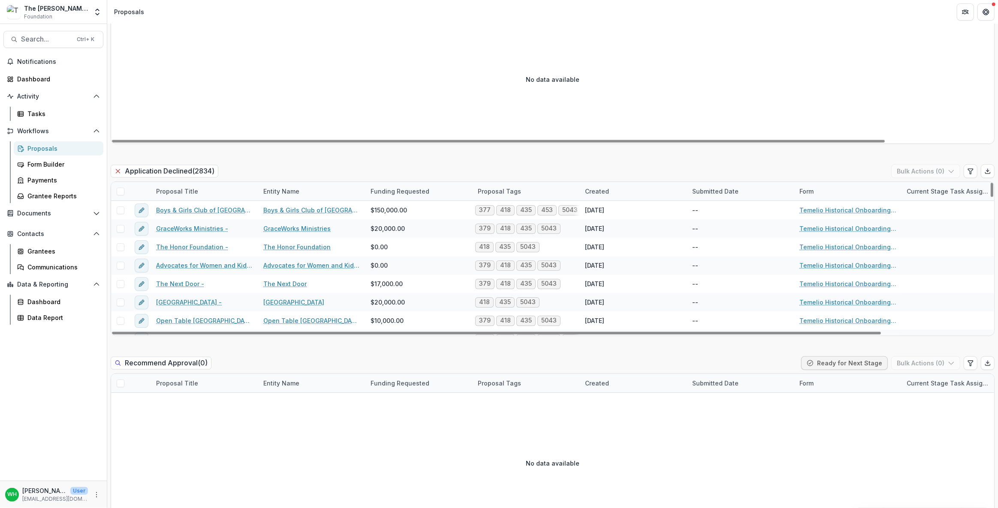
scroll to position [1481, 0]
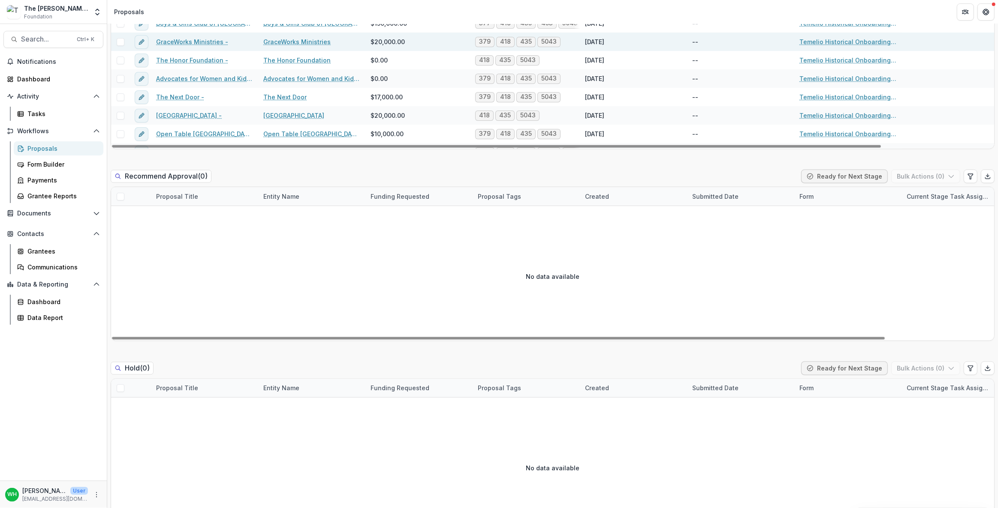
click at [209, 42] on link "GraceWorks Ministries -" at bounding box center [192, 41] width 72 height 9
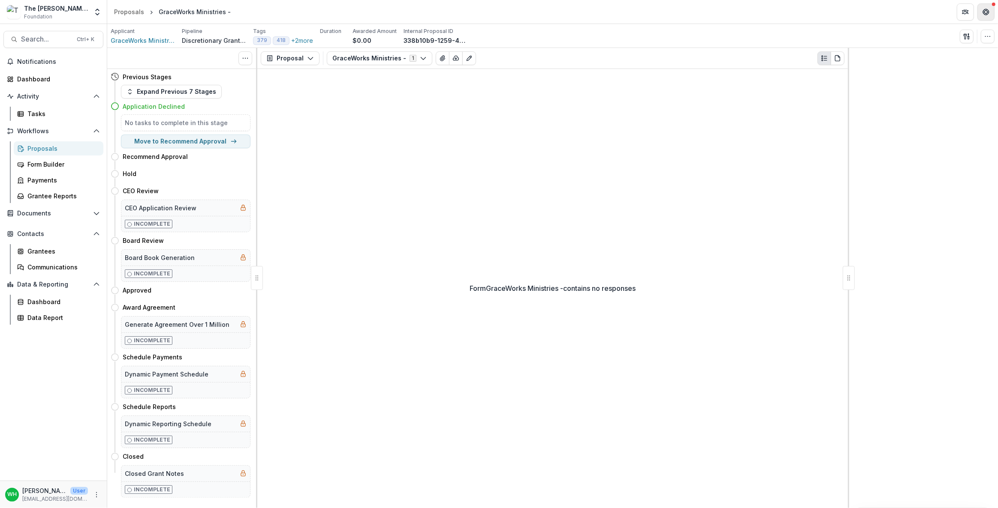
click at [985, 9] on icon "Get Help" at bounding box center [985, 12] width 7 height 7
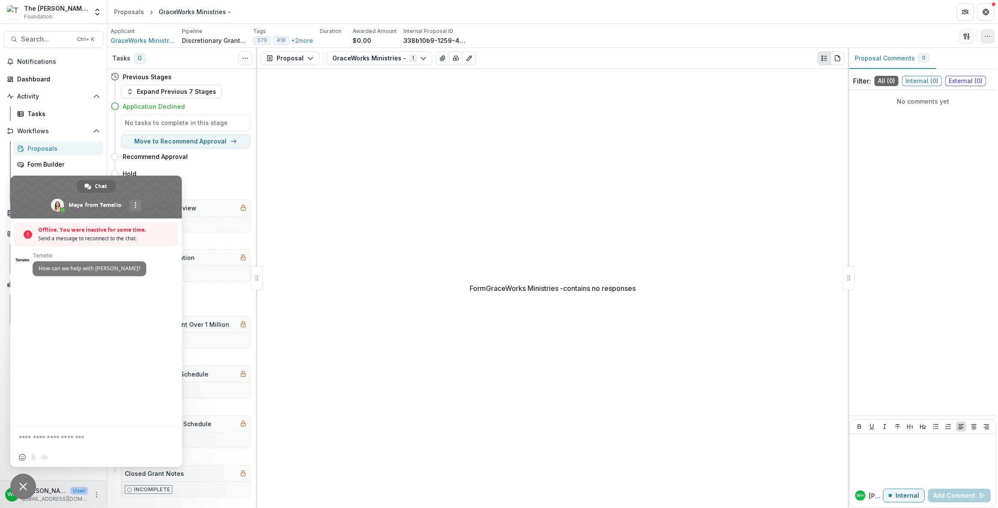
click at [984, 31] on button "button" at bounding box center [987, 37] width 14 height 14
click at [965, 58] on button "Edit Attributes" at bounding box center [947, 55] width 92 height 14
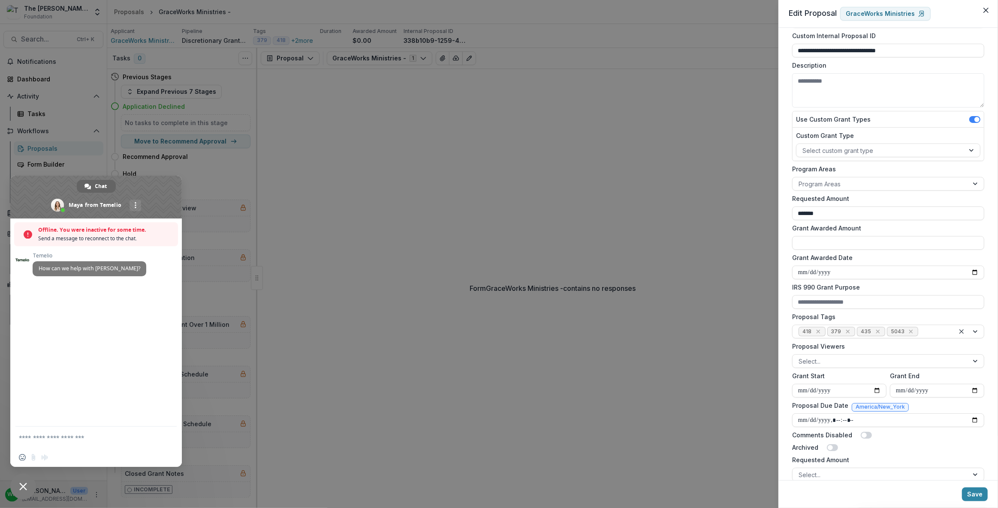
scroll to position [84, 0]
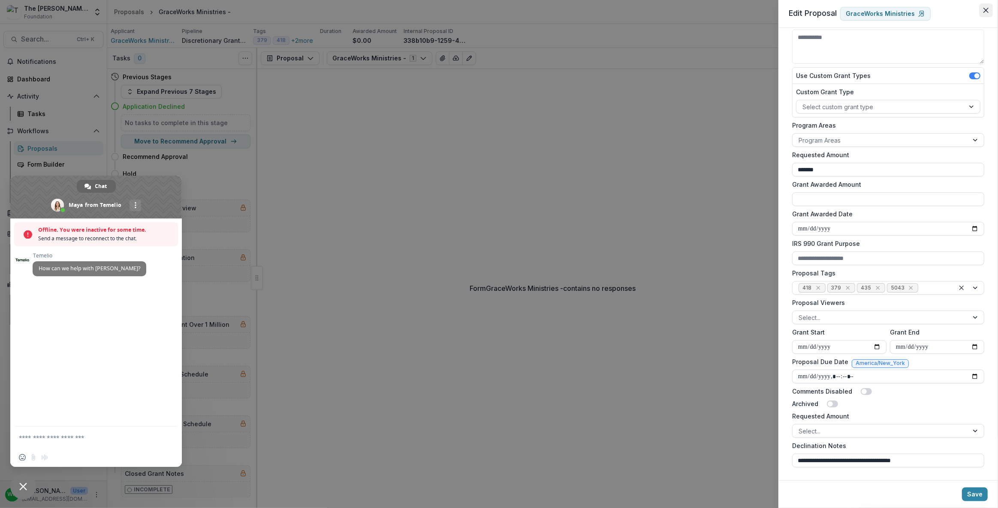
click at [984, 7] on button "Close" at bounding box center [986, 10] width 14 height 14
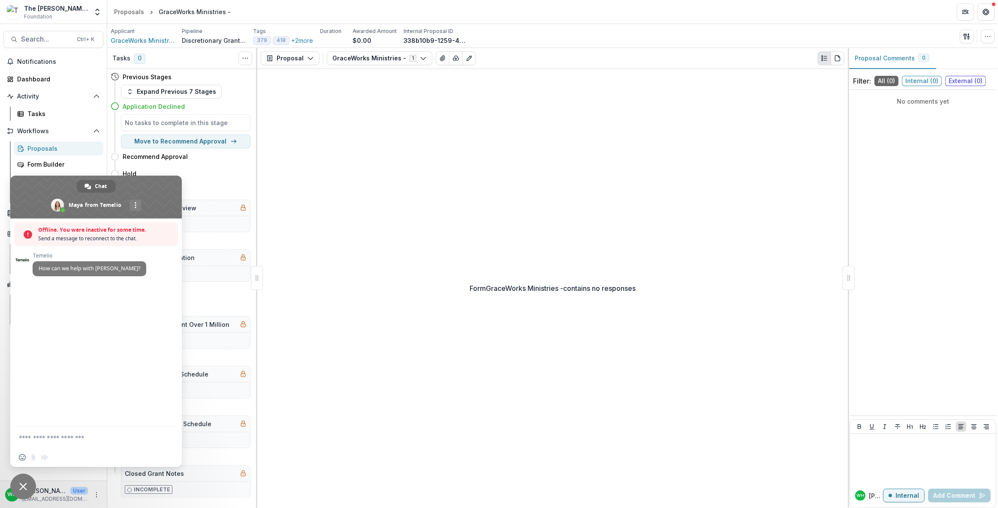
click at [527, 166] on div "Form GraceWorks Ministries - contains no responses" at bounding box center [552, 288] width 590 height 439
click at [985, 37] on icon "button" at bounding box center [987, 36] width 7 height 7
click at [959, 56] on button "Edit Attributes" at bounding box center [947, 55] width 92 height 14
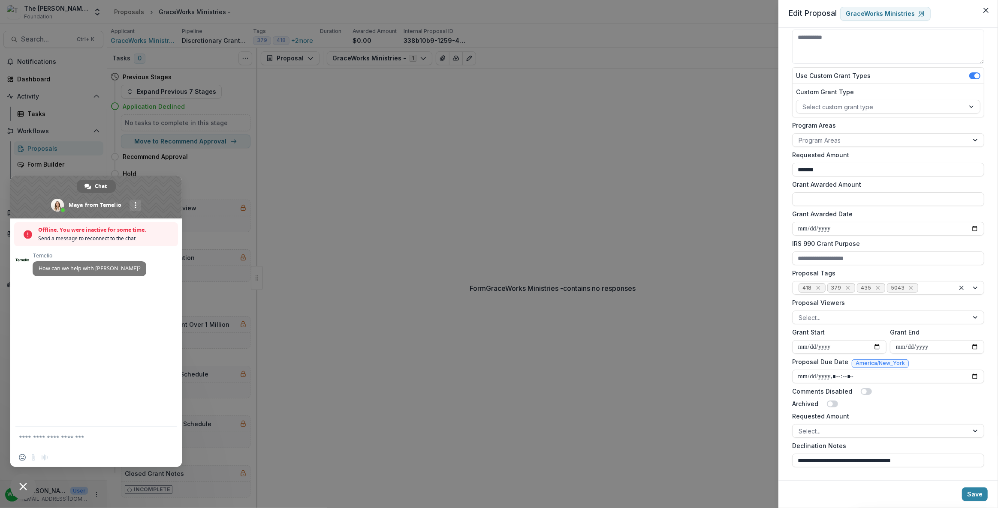
click at [541, 195] on div "**********" at bounding box center [499, 254] width 998 height 508
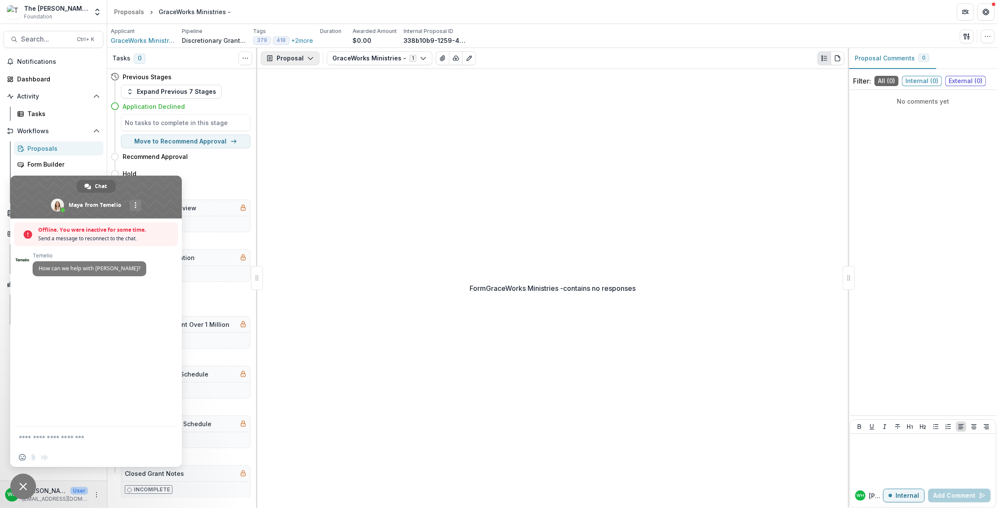
click at [311, 59] on icon "button" at bounding box center [310, 58] width 7 height 7
click at [313, 90] on div "Payments" at bounding box center [317, 91] width 78 height 9
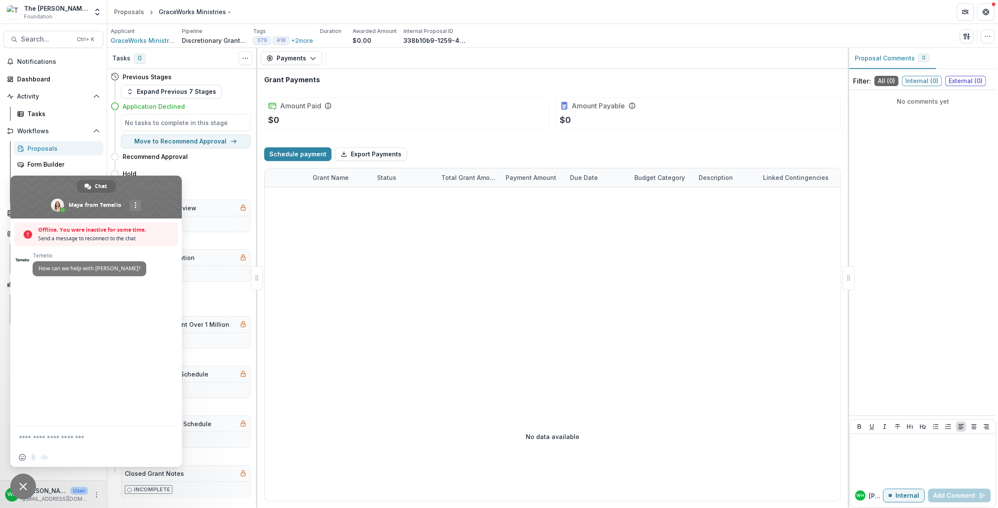
drag, startPoint x: 645, startPoint y: 239, endPoint x: 669, endPoint y: 234, distance: 24.2
click at [645, 240] on div at bounding box center [586, 279] width 643 height 185
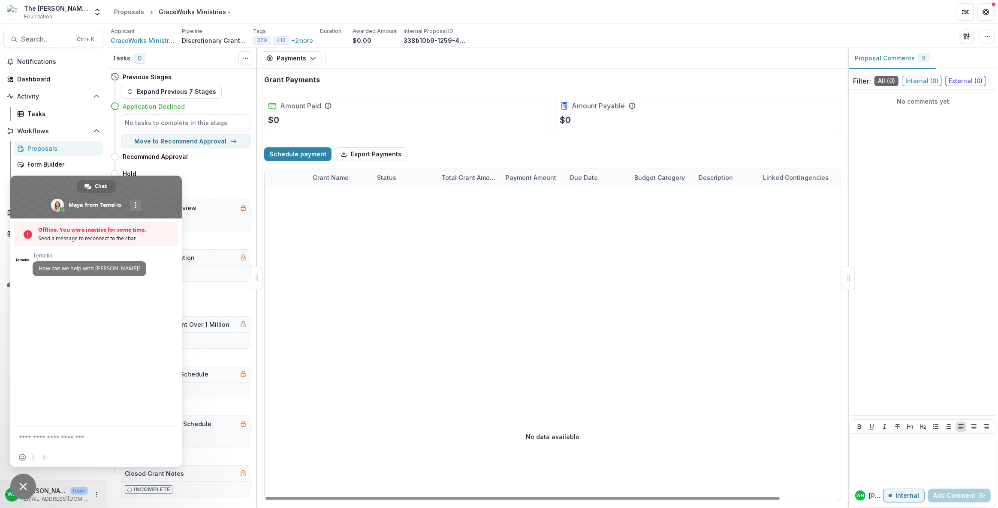
drag, startPoint x: 779, startPoint y: 174, endPoint x: 800, endPoint y: 186, distance: 24.2
click at [800, 184] on div "Linked Contingencies" at bounding box center [801, 177] width 86 height 18
click at [530, 254] on div at bounding box center [586, 279] width 643 height 185
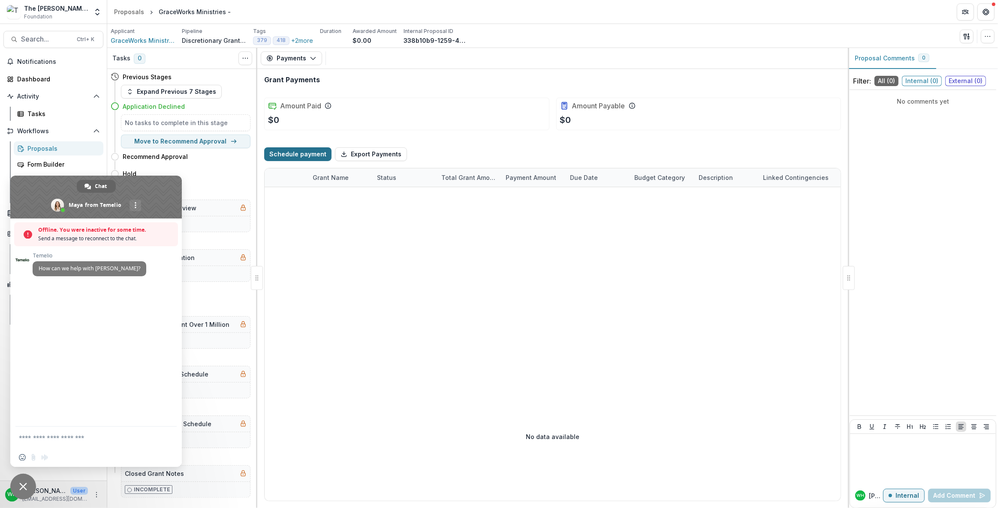
click at [308, 154] on button "Schedule payment" at bounding box center [297, 154] width 67 height 14
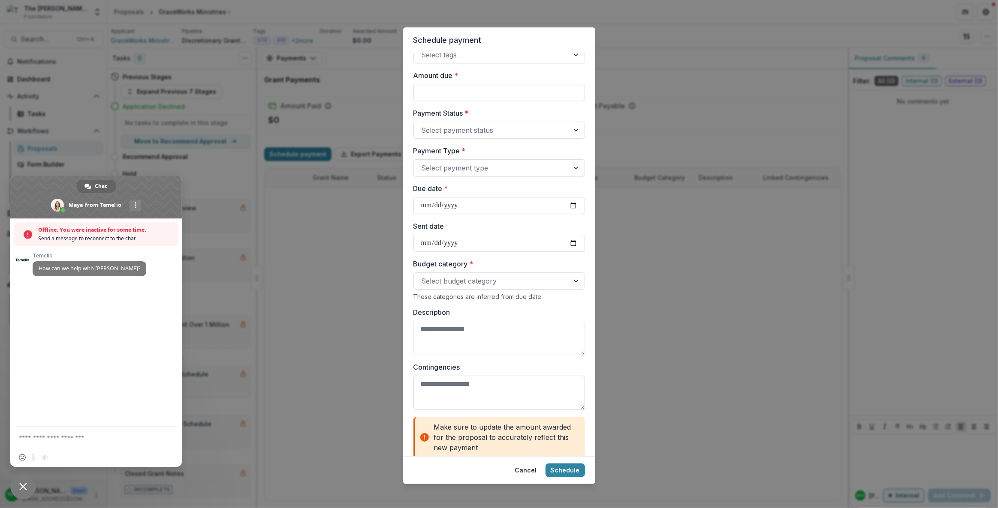
scroll to position [231, 0]
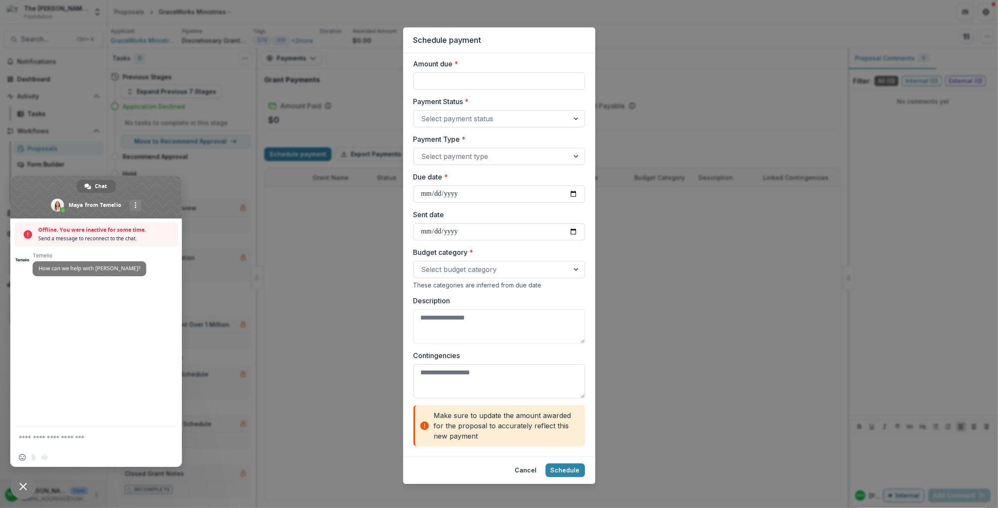
click at [496, 368] on textarea "Contingencies" at bounding box center [498, 381] width 171 height 34
click at [508, 339] on textarea "Description" at bounding box center [498, 327] width 171 height 34
click at [530, 290] on div "Responsible for sending payment * [PERSON_NAME][DATE] Entity * GraceWorks Minis…" at bounding box center [498, 139] width 171 height 614
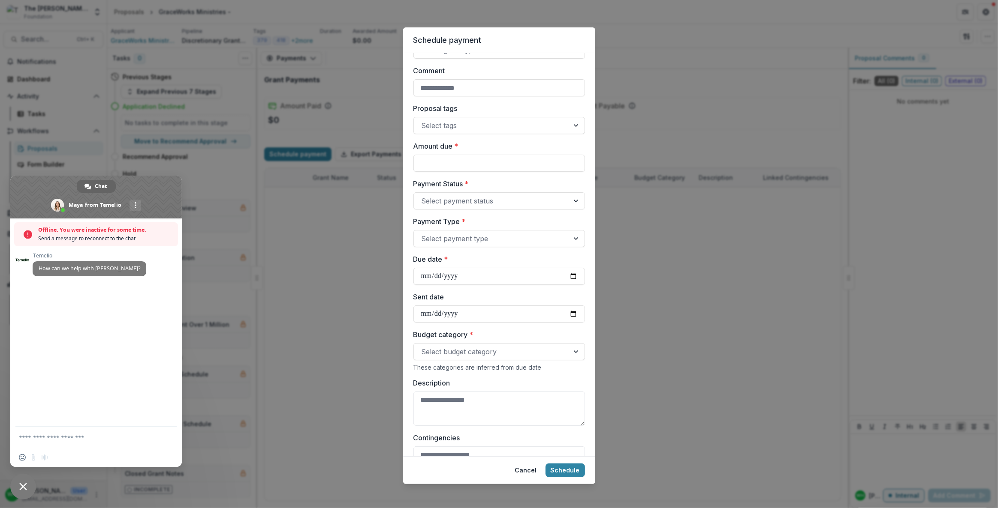
scroll to position [156, 0]
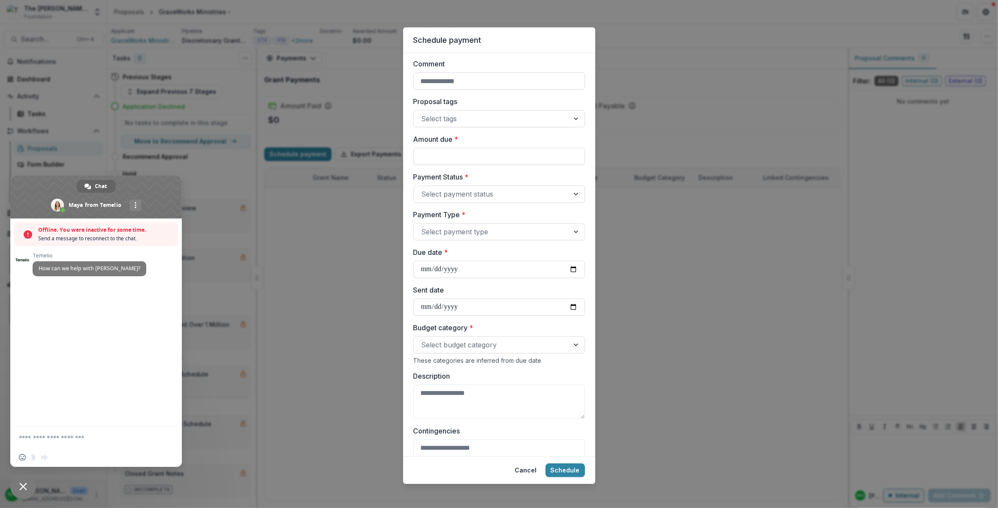
click at [832, 317] on div "Schedule payment Responsible for sending payment * [PERSON_NAME][DATE] Entity *…" at bounding box center [499, 254] width 998 height 508
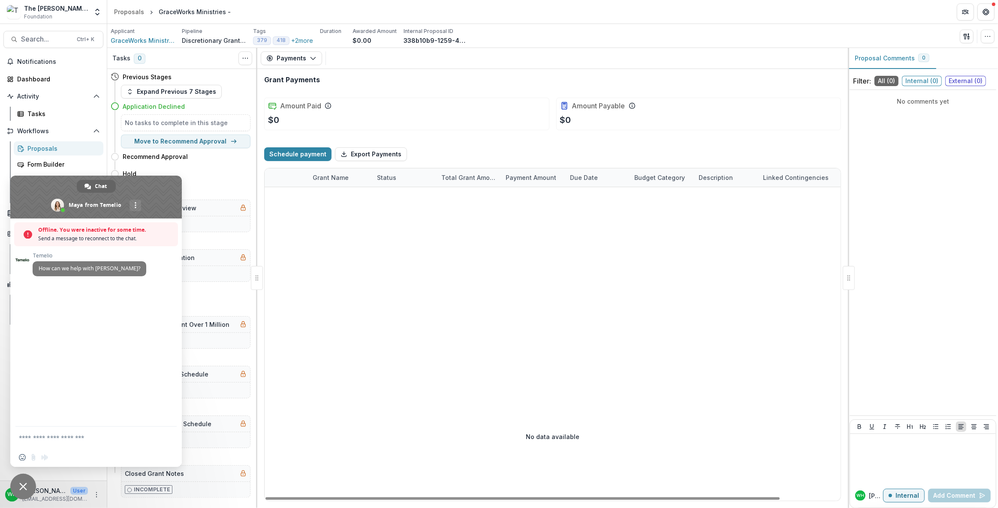
click at [752, 269] on div at bounding box center [586, 279] width 643 height 185
